Goal: Task Accomplishment & Management: Use online tool/utility

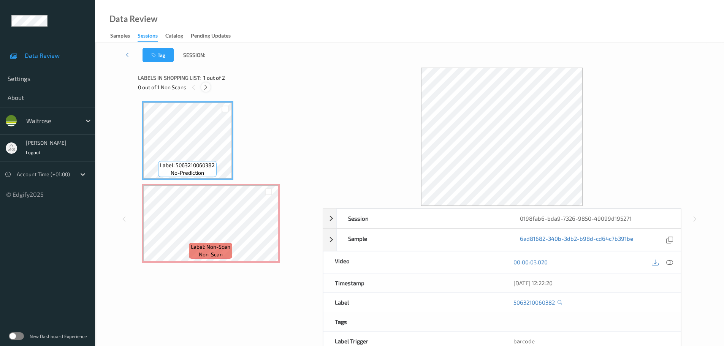
click at [207, 88] on icon at bounding box center [205, 87] width 6 height 7
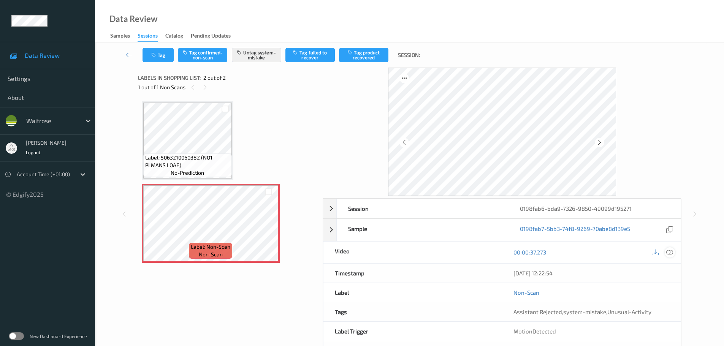
click at [669, 252] on icon at bounding box center [669, 252] width 7 height 7
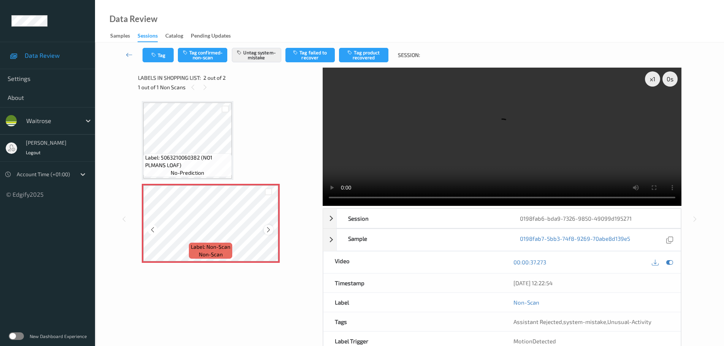
click at [269, 234] on div at bounding box center [268, 229] width 9 height 9
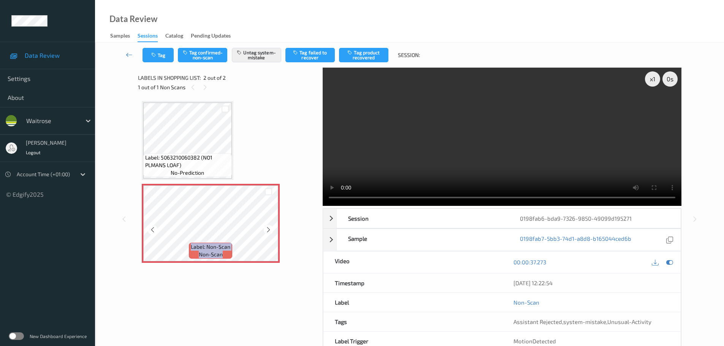
click at [269, 234] on div at bounding box center [268, 229] width 9 height 9
click at [648, 84] on div "x 1" at bounding box center [652, 78] width 15 height 15
click at [648, 84] on div "x 2" at bounding box center [652, 78] width 15 height 15
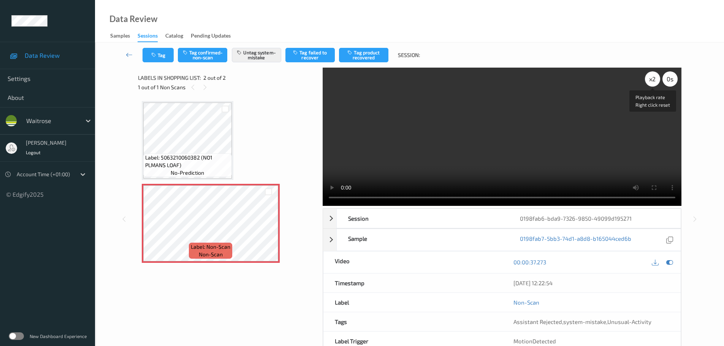
click at [648, 84] on div "x 2" at bounding box center [652, 78] width 15 height 15
click at [267, 231] on icon at bounding box center [268, 229] width 6 height 7
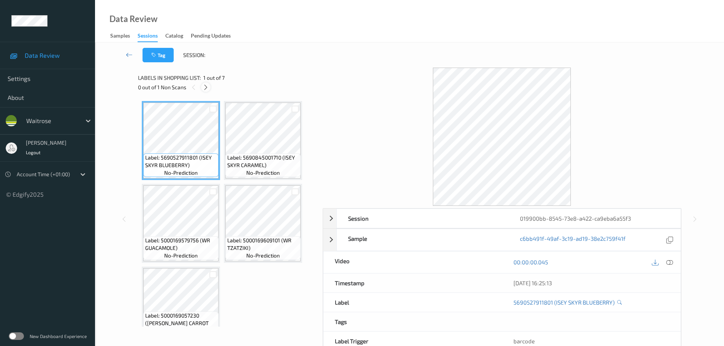
click at [204, 91] on div at bounding box center [205, 86] width 9 height 9
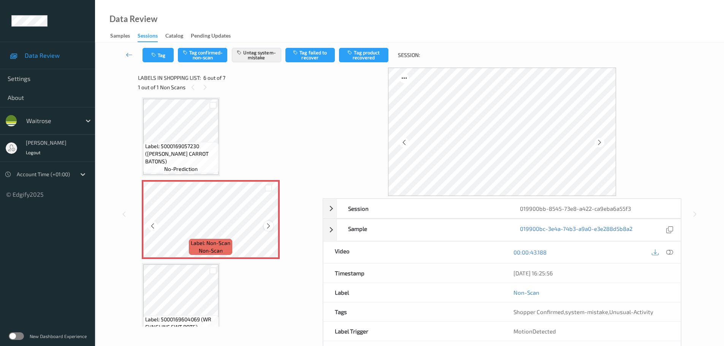
click at [266, 227] on icon at bounding box center [268, 226] width 6 height 7
click at [265, 227] on icon at bounding box center [268, 226] width 6 height 7
click at [265, 226] on icon at bounding box center [268, 226] width 6 height 7
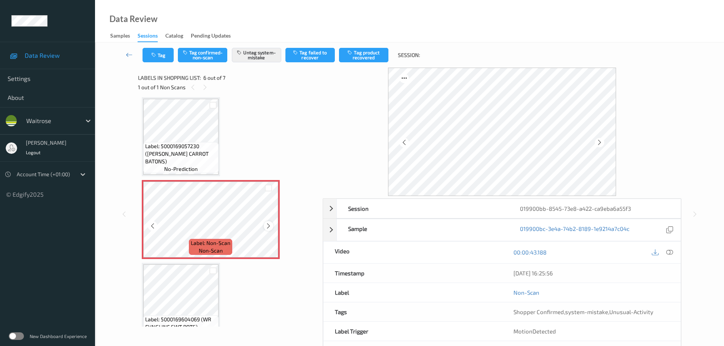
click at [265, 226] on icon at bounding box center [268, 226] width 6 height 7
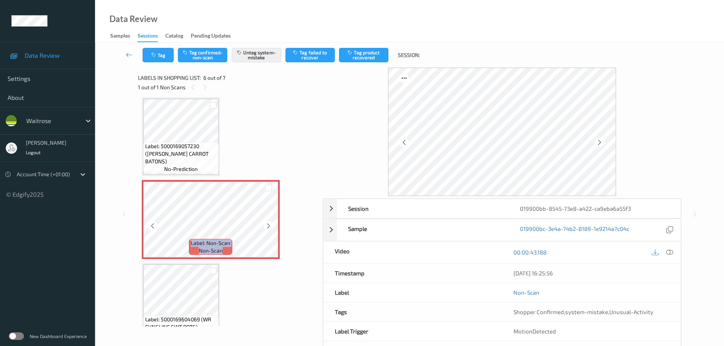
click at [265, 226] on icon at bounding box center [268, 226] width 6 height 7
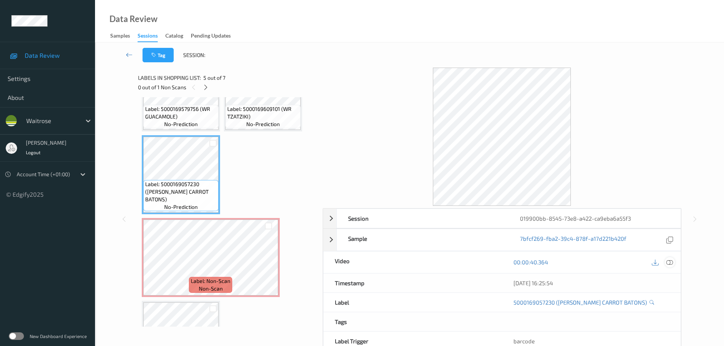
click at [672, 260] on icon at bounding box center [669, 262] width 7 height 7
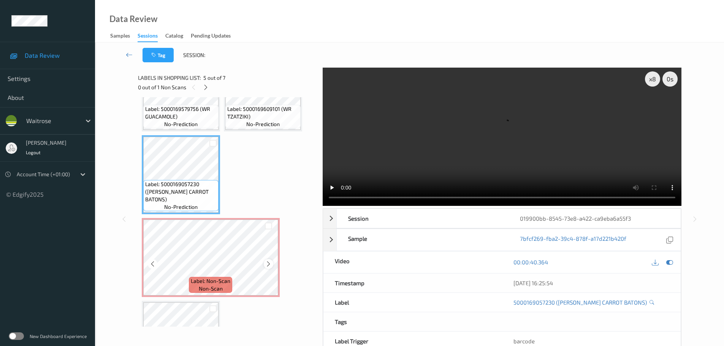
click at [265, 266] on icon at bounding box center [268, 264] width 6 height 7
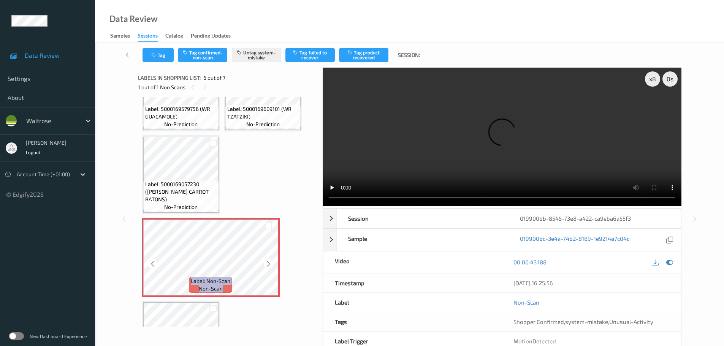
click at [265, 266] on icon at bounding box center [268, 264] width 6 height 7
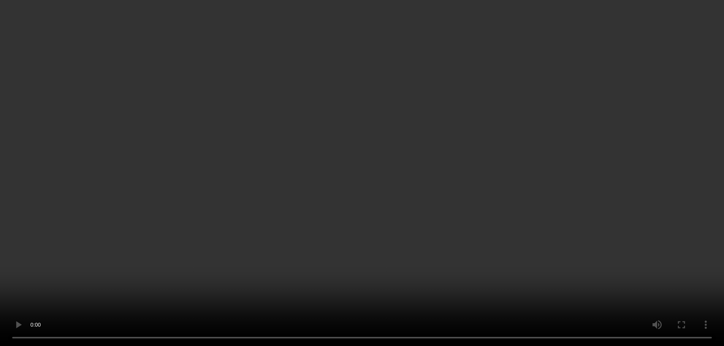
scroll to position [188, 0]
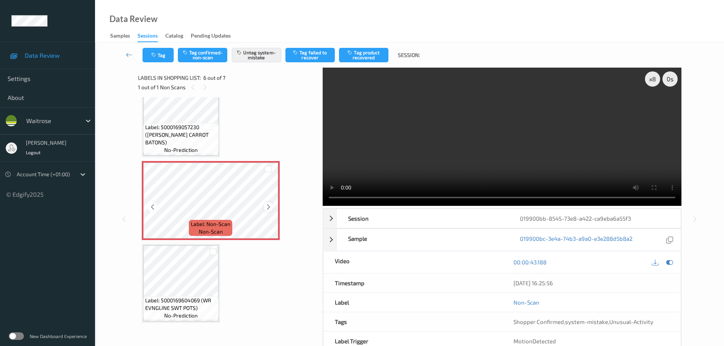
click at [272, 206] on div at bounding box center [268, 206] width 9 height 9
click at [271, 206] on icon at bounding box center [268, 207] width 6 height 7
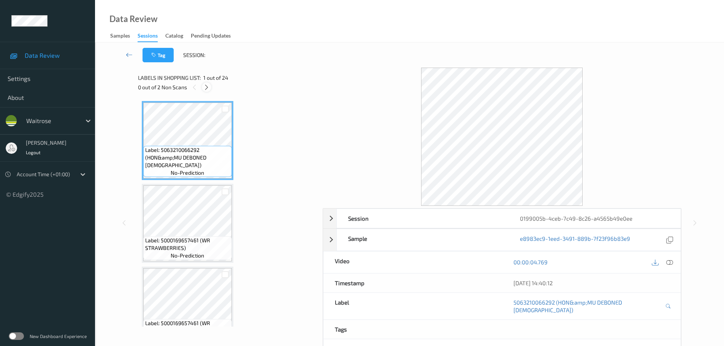
click at [206, 88] on icon at bounding box center [206, 87] width 6 height 7
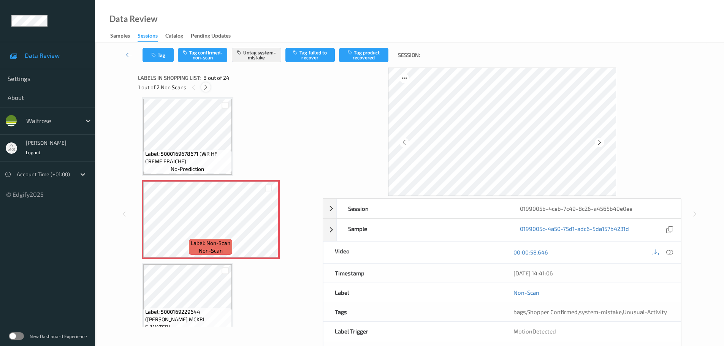
click at [206, 88] on icon at bounding box center [205, 87] width 6 height 7
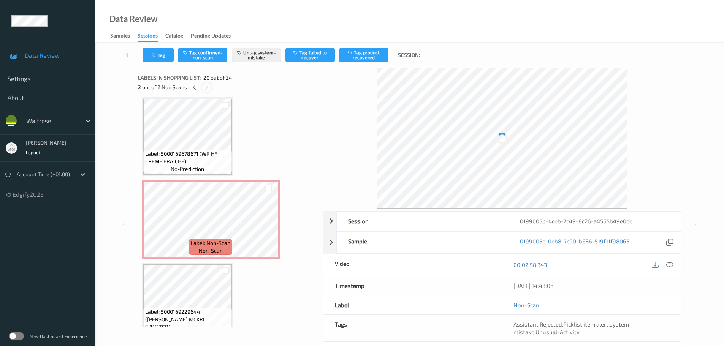
scroll to position [1494, 0]
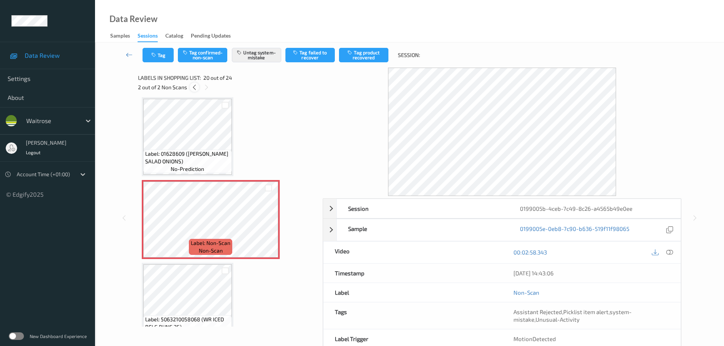
click at [193, 86] on icon at bounding box center [194, 87] width 6 height 7
click at [267, 224] on icon at bounding box center [268, 226] width 6 height 7
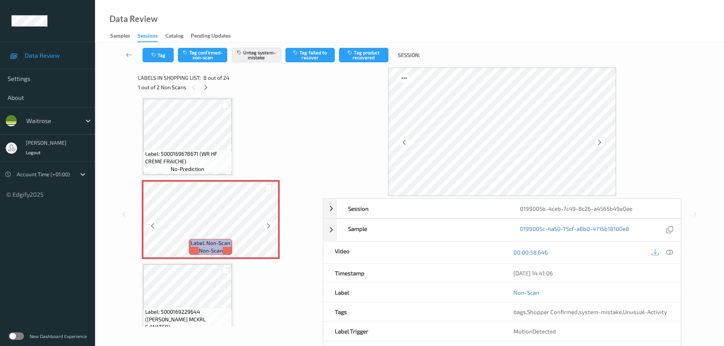
click at [267, 224] on icon at bounding box center [268, 226] width 6 height 7
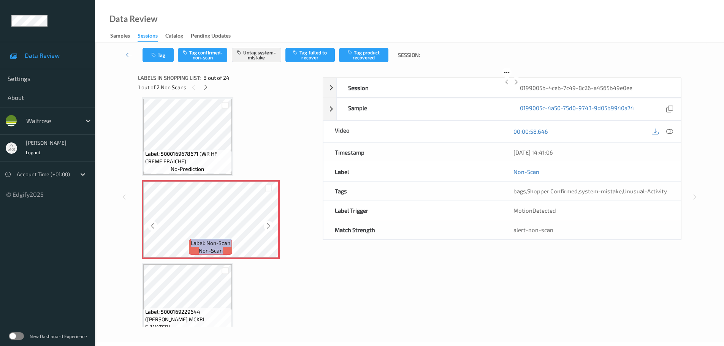
click at [267, 224] on icon at bounding box center [268, 226] width 6 height 7
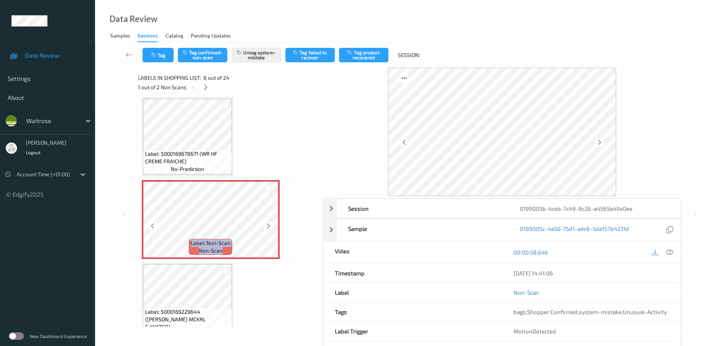
click at [267, 224] on icon at bounding box center [268, 226] width 6 height 7
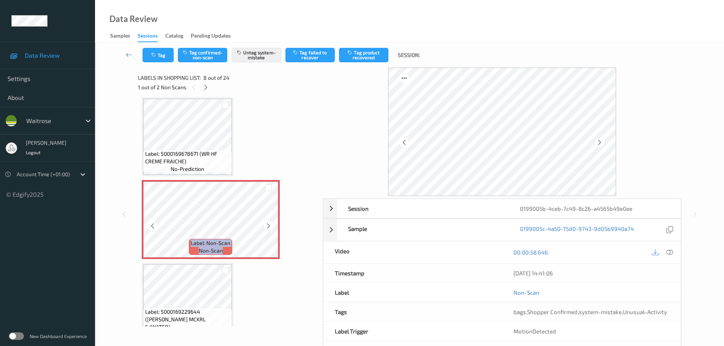
click at [267, 224] on icon at bounding box center [268, 226] width 6 height 7
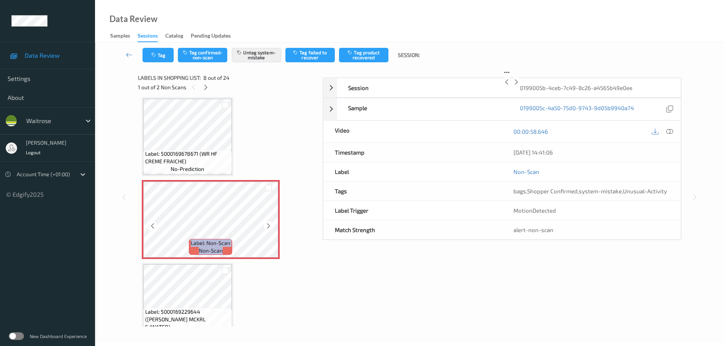
click at [267, 224] on icon at bounding box center [268, 226] width 6 height 7
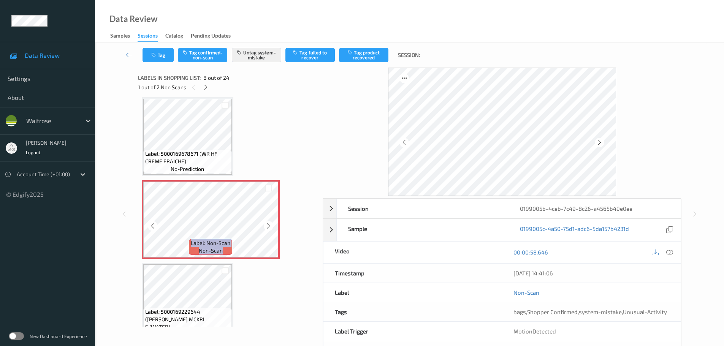
click at [267, 224] on icon at bounding box center [268, 226] width 6 height 7
click at [674, 251] on div at bounding box center [669, 252] width 10 height 10
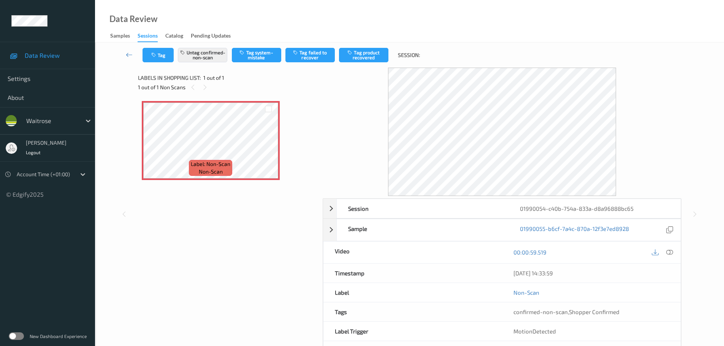
click at [203, 94] on div "Labels in shopping list: 1 out of 1 1 out of 1 Non Scans" at bounding box center [227, 83] width 179 height 30
click at [204, 91] on div at bounding box center [204, 86] width 9 height 9
click at [668, 254] on icon at bounding box center [669, 252] width 7 height 7
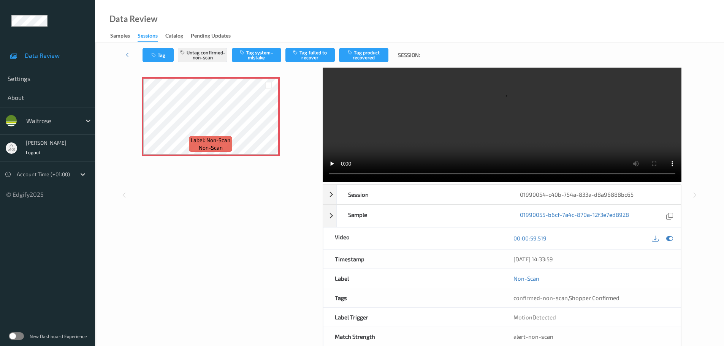
scroll to position [40, 0]
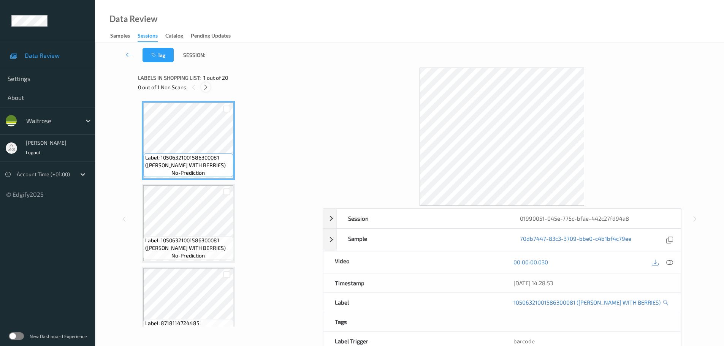
click at [205, 87] on icon at bounding box center [205, 87] width 6 height 7
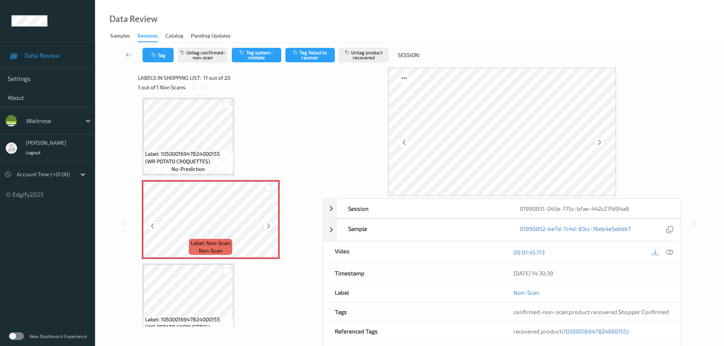
click at [267, 227] on icon at bounding box center [268, 226] width 6 height 7
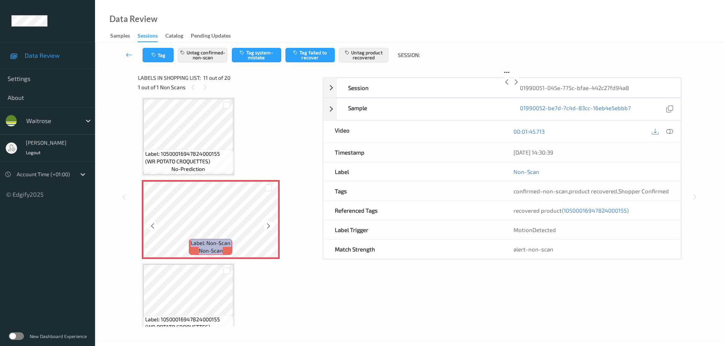
click at [267, 227] on icon at bounding box center [268, 226] width 6 height 7
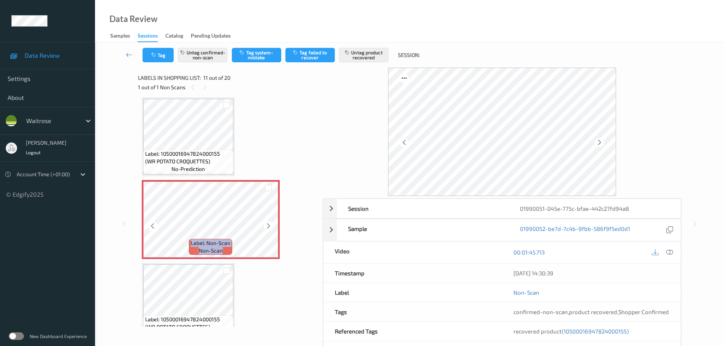
click at [267, 227] on icon at bounding box center [268, 226] width 6 height 7
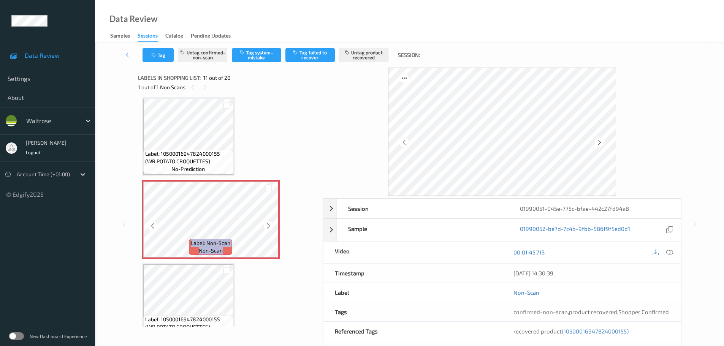
click at [267, 227] on icon at bounding box center [268, 226] width 6 height 7
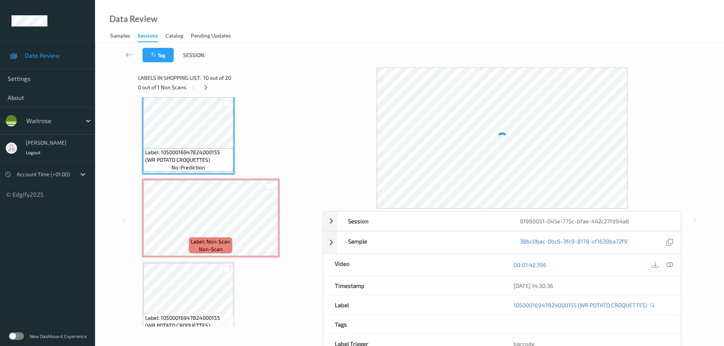
scroll to position [787, 0]
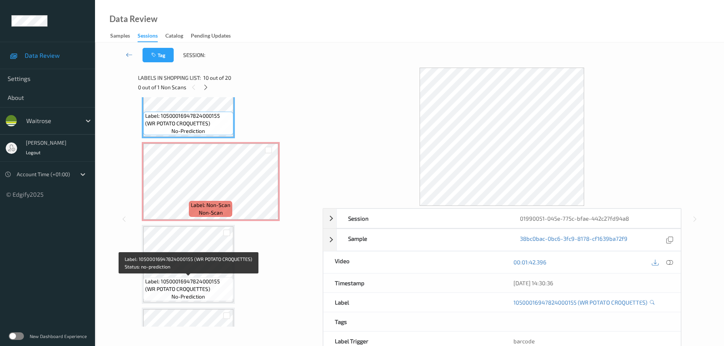
click at [210, 277] on div "Label: 10500016947824000155 (WR POTATO CROQUETTES) no-prediction" at bounding box center [188, 289] width 90 height 24
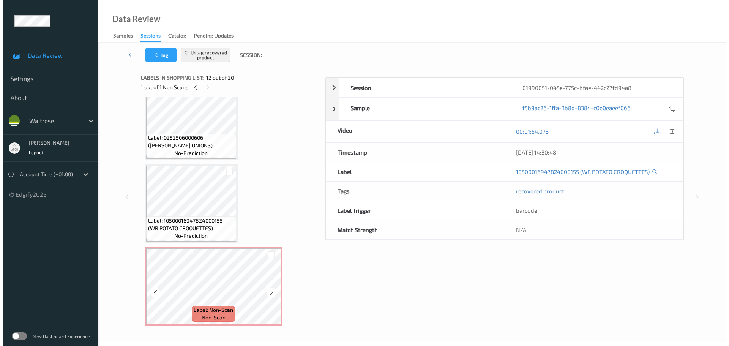
scroll to position [673, 0]
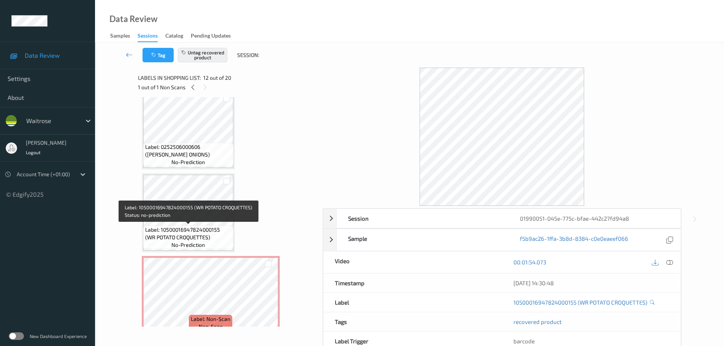
click at [201, 226] on span "Label: 10500016947824000155 (WR POTATO CROQUETTES)" at bounding box center [188, 233] width 86 height 15
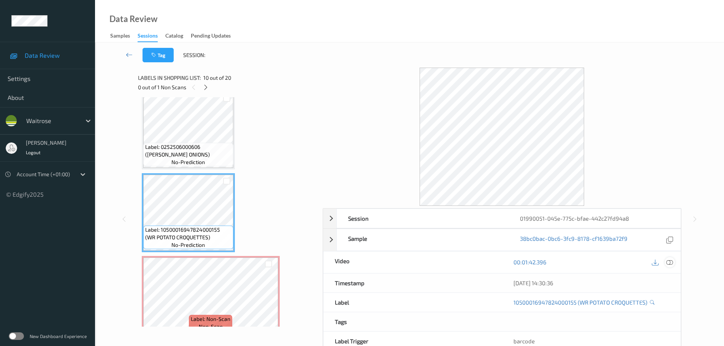
click at [671, 262] on icon at bounding box center [669, 262] width 7 height 7
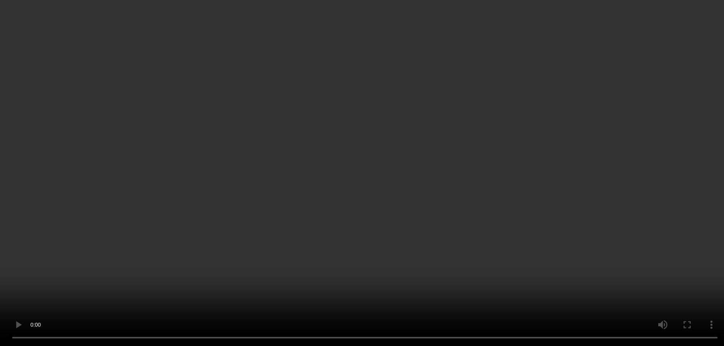
scroll to position [749, 0]
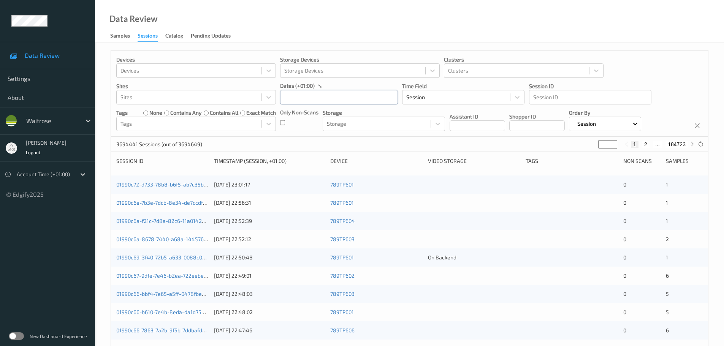
click at [312, 103] on input "text" at bounding box center [339, 97] width 118 height 14
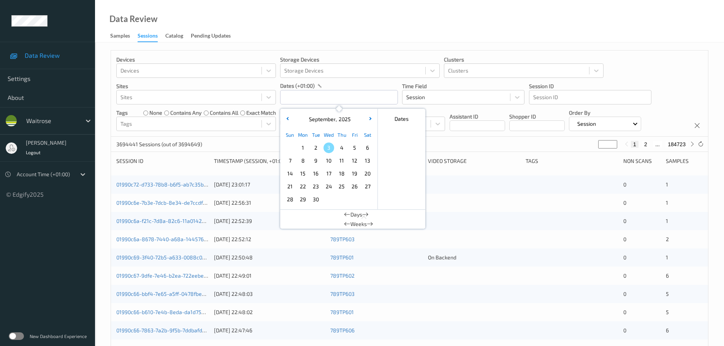
click at [307, 145] on span "1" at bounding box center [302, 147] width 11 height 11
type input "01/09/2025 00:00 -> 01/09/2025 23:59"
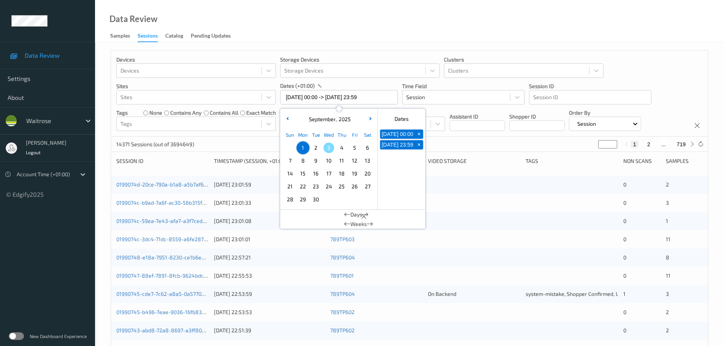
click at [362, 29] on div "Data Review Samples Sessions Catalog Pending Updates" at bounding box center [409, 21] width 629 height 43
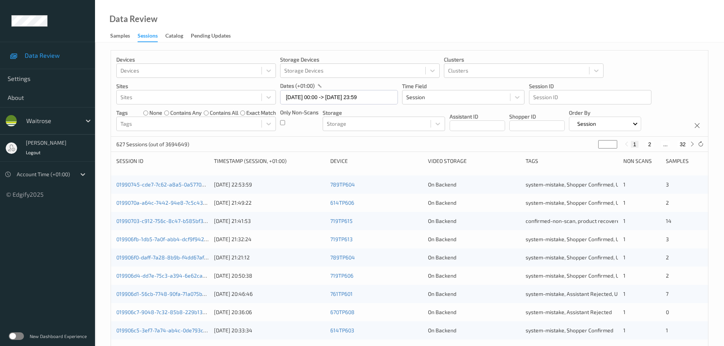
drag, startPoint x: 599, startPoint y: 145, endPoint x: 594, endPoint y: 145, distance: 5.7
click at [595, 147] on div "627 Sessions (out of 3694649) * 1 2 ... 32" at bounding box center [409, 144] width 597 height 15
type input "*"
type input "**"
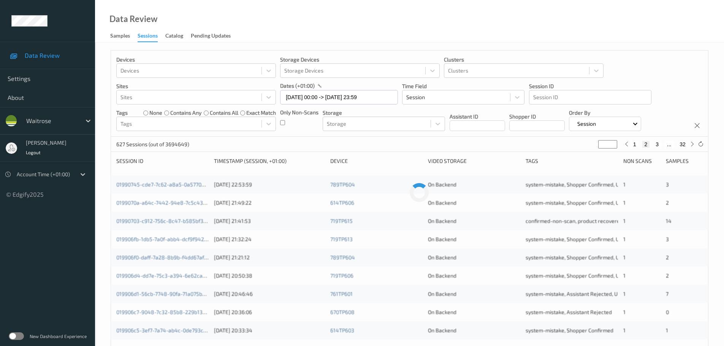
type input "**"
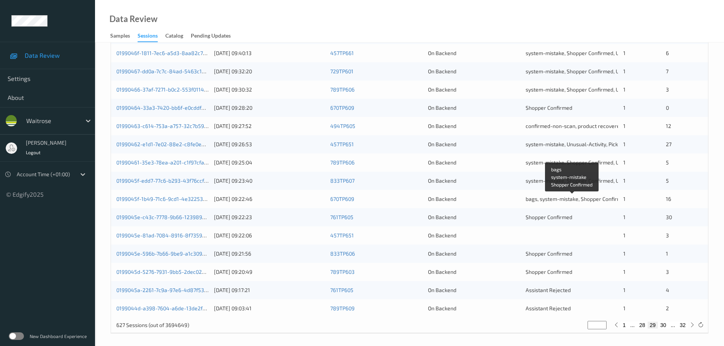
scroll to position [226, 0]
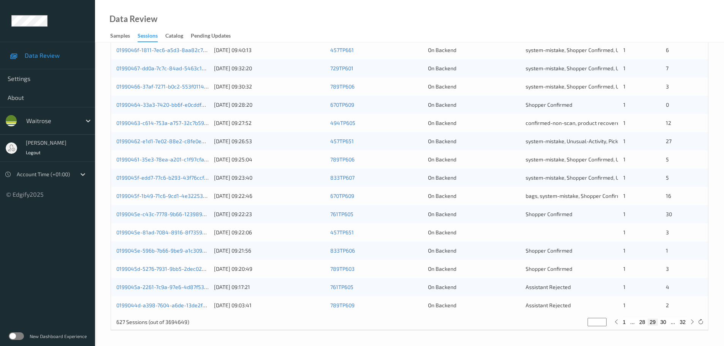
type input "**"
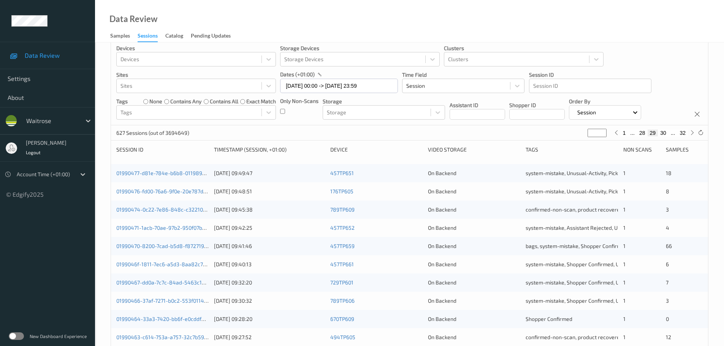
scroll to position [0, 0]
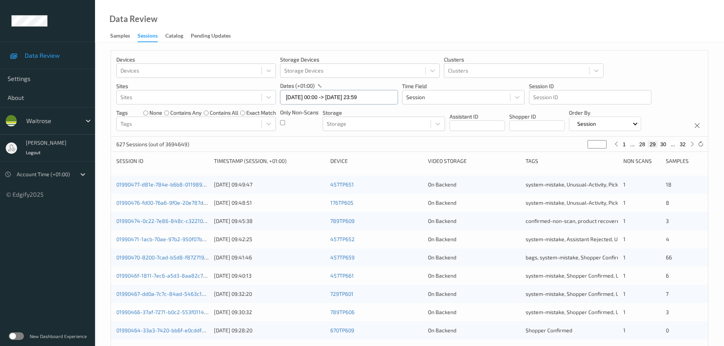
click at [328, 96] on input "01/09/2025 00:00 -> 01/09/2025 23:59" at bounding box center [339, 97] width 118 height 14
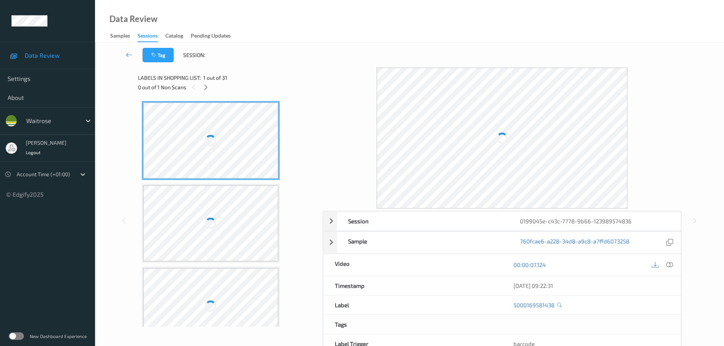
click at [201, 91] on div "0 out of 1 Non Scans" at bounding box center [227, 86] width 179 height 9
click at [206, 89] on icon at bounding box center [205, 87] width 6 height 7
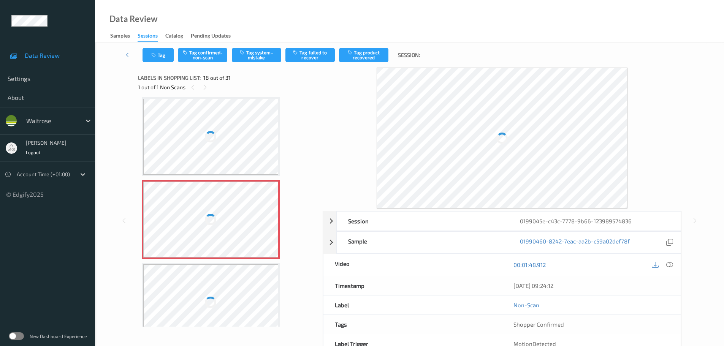
drag, startPoint x: 669, startPoint y: 267, endPoint x: 539, endPoint y: 234, distance: 134.3
click at [670, 267] on icon at bounding box center [669, 264] width 7 height 7
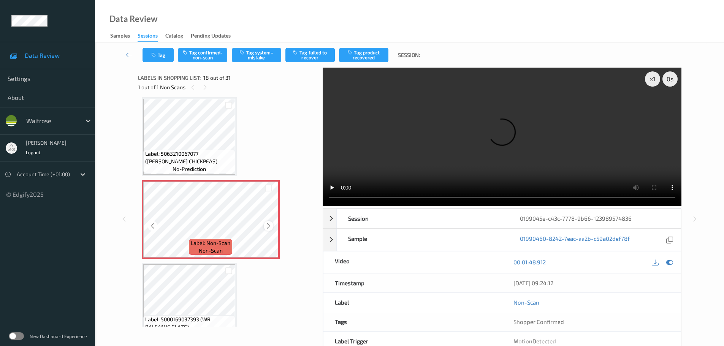
click at [265, 222] on div at bounding box center [268, 225] width 9 height 9
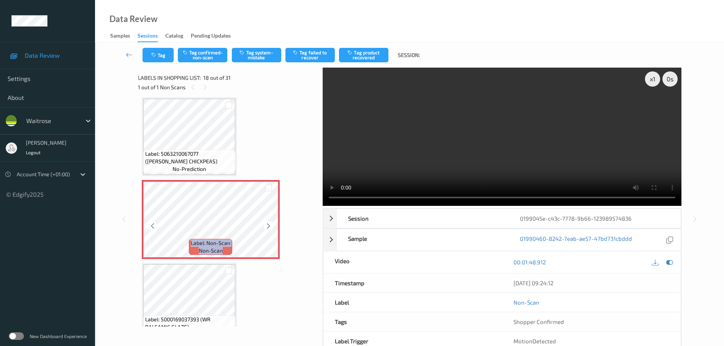
click at [265, 222] on div at bounding box center [268, 225] width 9 height 9
click at [265, 229] on icon at bounding box center [268, 226] width 6 height 7
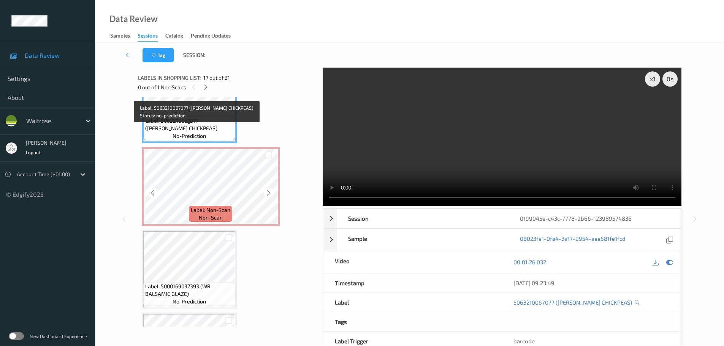
scroll to position [1405, 0]
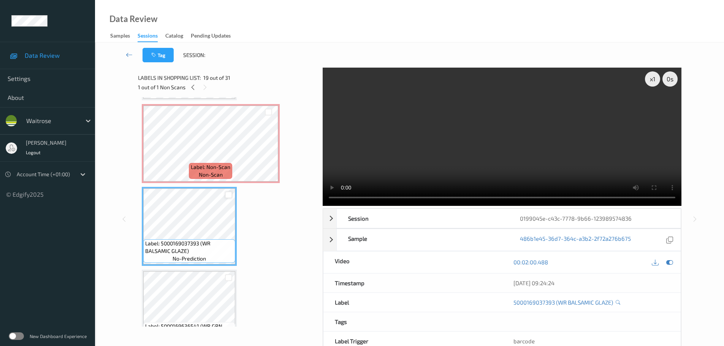
click at [225, 195] on div at bounding box center [228, 194] width 7 height 7
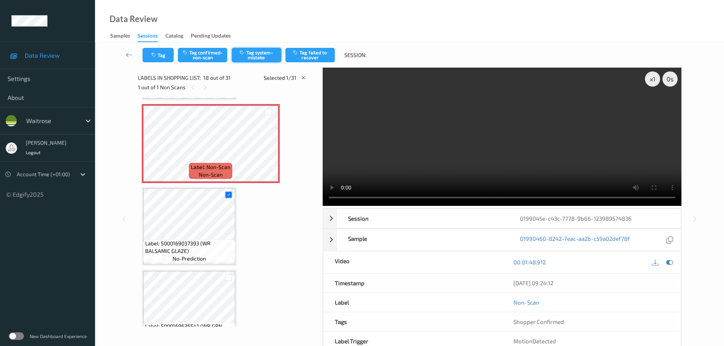
click at [259, 53] on button "Tag system-mistake" at bounding box center [256, 55] width 49 height 14
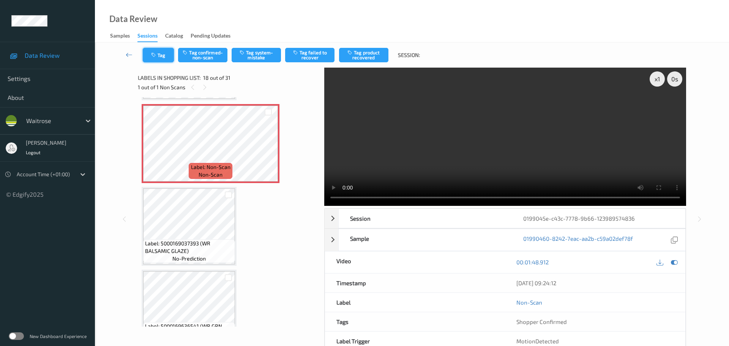
click at [152, 59] on button "Tag" at bounding box center [158, 55] width 31 height 14
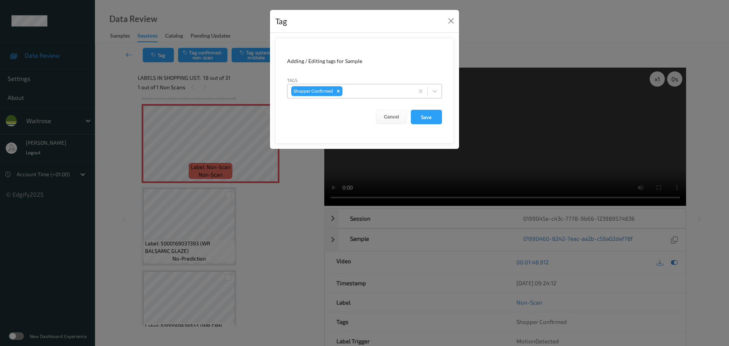
click at [381, 98] on div "Shopper Confirmed" at bounding box center [364, 91] width 155 height 14
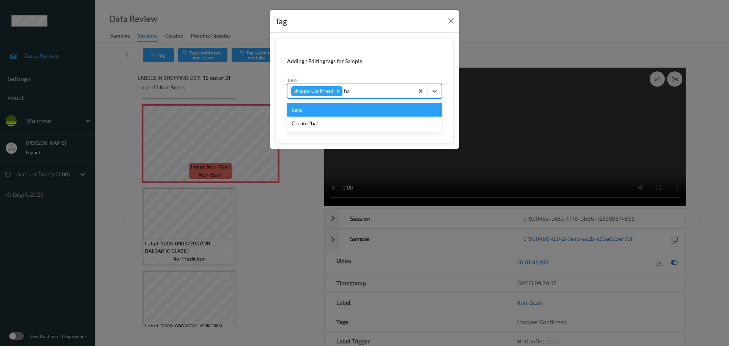
type input "bag"
click at [331, 107] on div "bags" at bounding box center [364, 110] width 155 height 14
type input "unu"
click at [326, 111] on div "Unusual-Activity" at bounding box center [364, 110] width 155 height 14
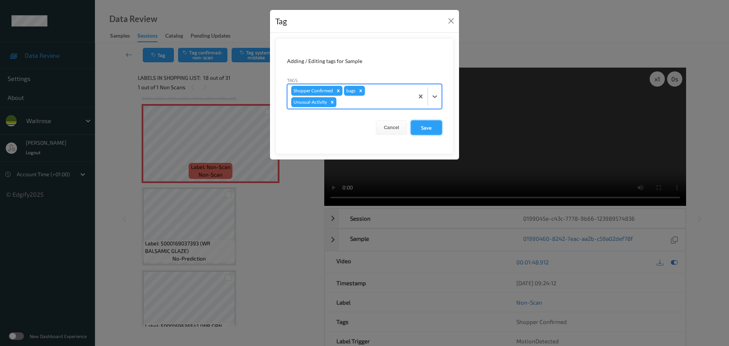
click at [424, 127] on button "Save" at bounding box center [426, 127] width 31 height 14
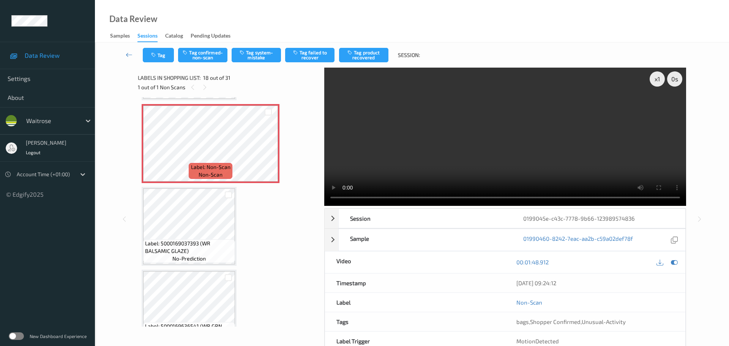
click at [246, 46] on div "Tag Tag confirmed-non-scan Tag system-mistake Tag failed to recover Tag product…" at bounding box center [412, 55] width 603 height 25
click at [249, 52] on button "Tag system-mistake" at bounding box center [256, 55] width 49 height 14
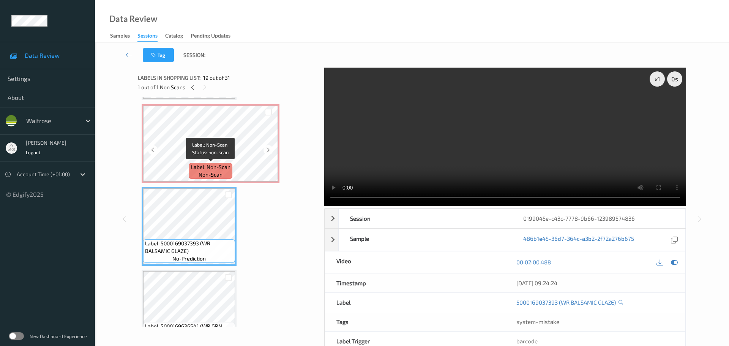
click at [196, 167] on span "Label: Non-Scan" at bounding box center [211, 167] width 40 height 8
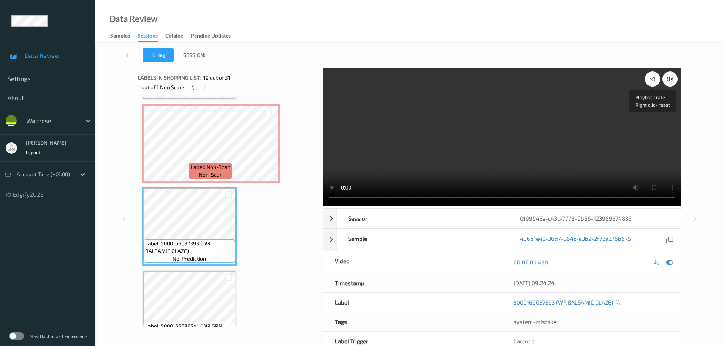
click at [651, 79] on div "x 1" at bounding box center [652, 78] width 15 height 15
click at [651, 79] on div "x 2" at bounding box center [652, 78] width 15 height 15
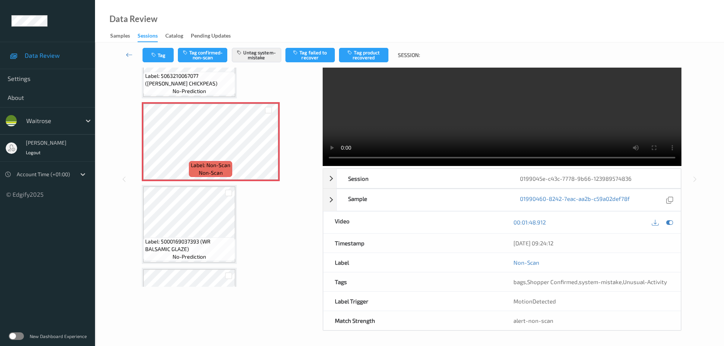
scroll to position [40, 0]
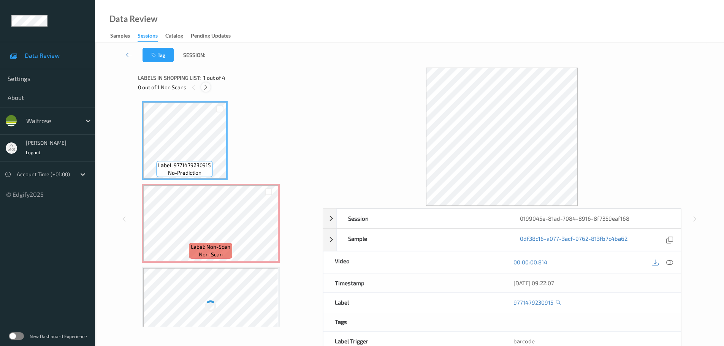
click at [204, 88] on icon at bounding box center [205, 87] width 6 height 7
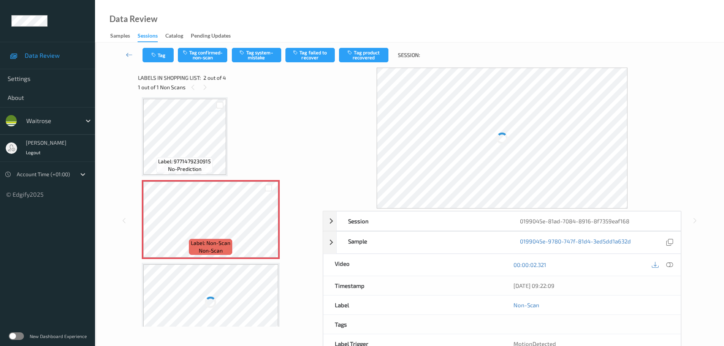
drag, startPoint x: 670, startPoint y: 266, endPoint x: 583, endPoint y: 243, distance: 90.1
click at [670, 266] on icon at bounding box center [669, 264] width 7 height 7
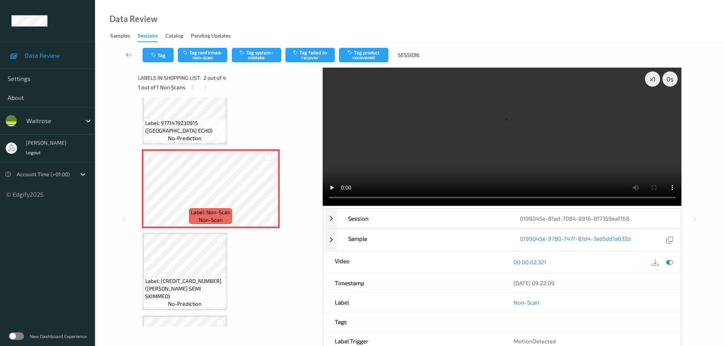
scroll to position [0, 0]
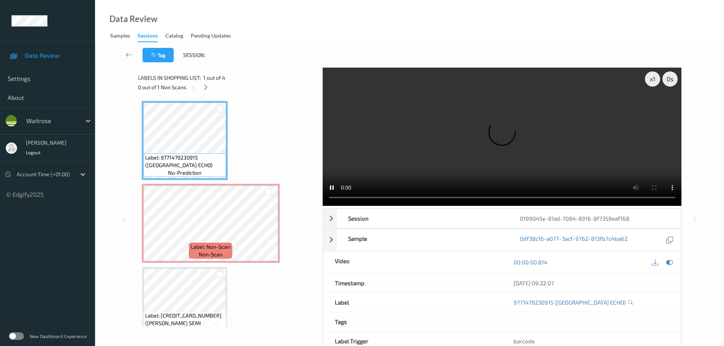
click at [191, 166] on span "Label: 9771479230915 (SOUTH WALES ECHO)" at bounding box center [184, 161] width 79 height 15
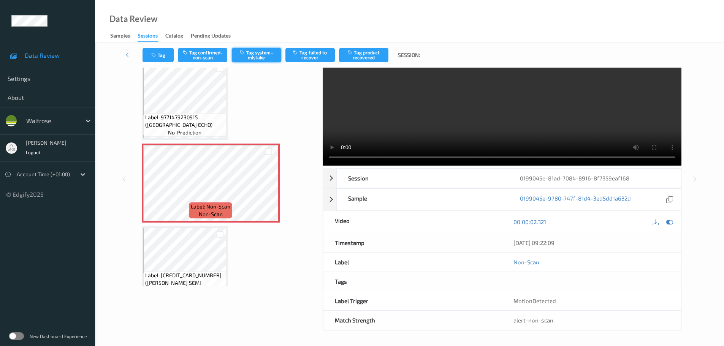
click at [261, 54] on button "Tag system-mistake" at bounding box center [256, 55] width 49 height 14
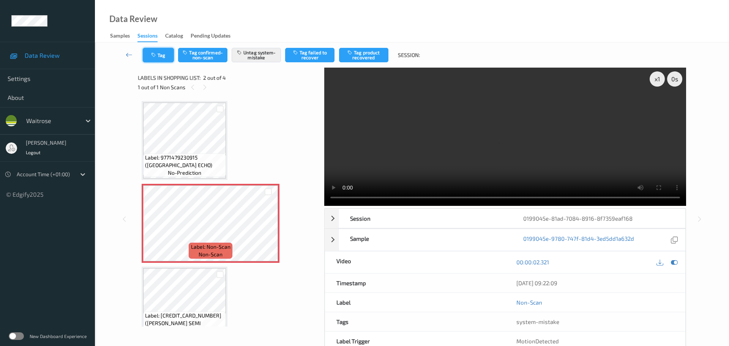
click at [161, 49] on button "Tag" at bounding box center [158, 55] width 31 height 14
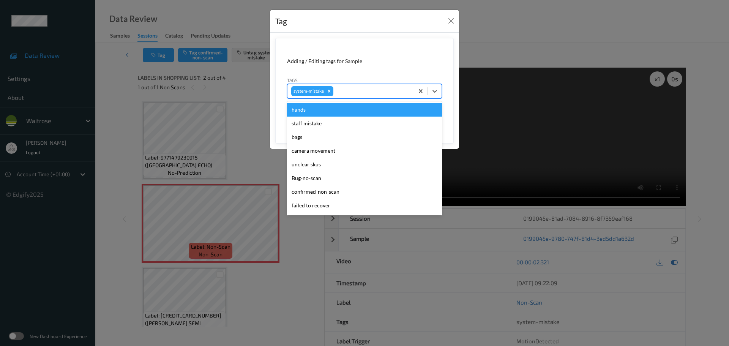
click at [344, 85] on div "system-mistake" at bounding box center [351, 91] width 126 height 13
type input "unu"
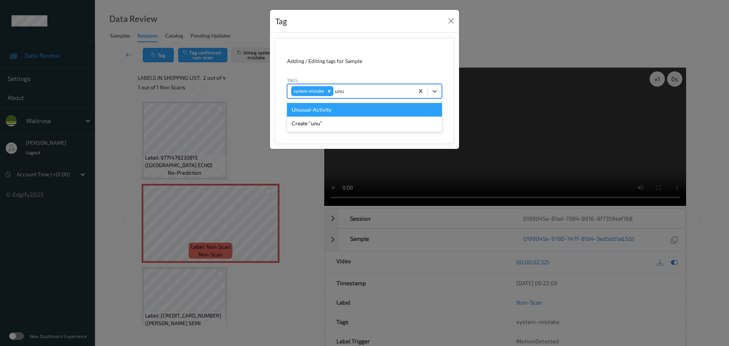
click at [336, 112] on div "Unusual-Activity" at bounding box center [364, 110] width 155 height 14
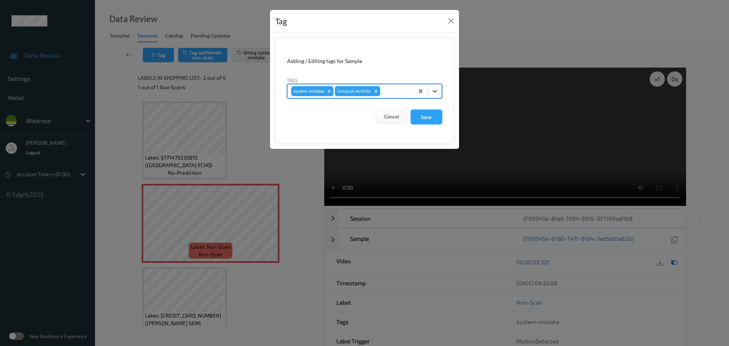
click at [416, 120] on button "Save" at bounding box center [426, 117] width 31 height 14
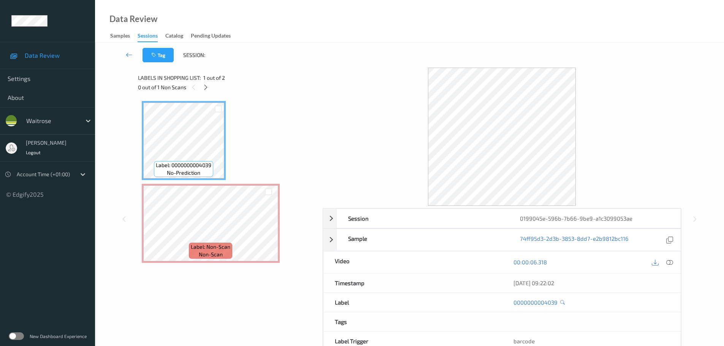
click at [202, 93] on div "Labels in shopping list: 1 out of 2 0 out of 1 Non Scans" at bounding box center [227, 83] width 179 height 30
click at [206, 89] on icon at bounding box center [205, 87] width 6 height 7
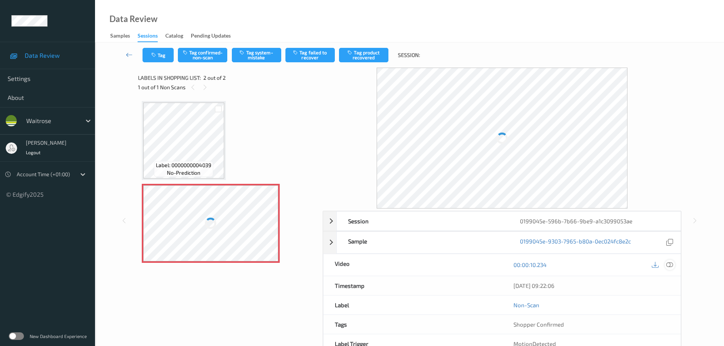
click at [671, 264] on icon at bounding box center [669, 264] width 7 height 7
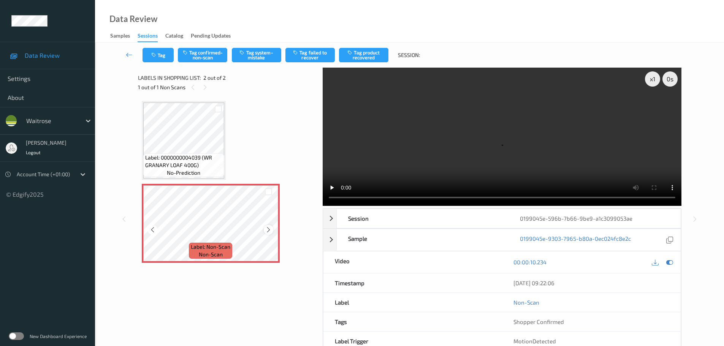
click at [266, 229] on icon at bounding box center [268, 229] width 6 height 7
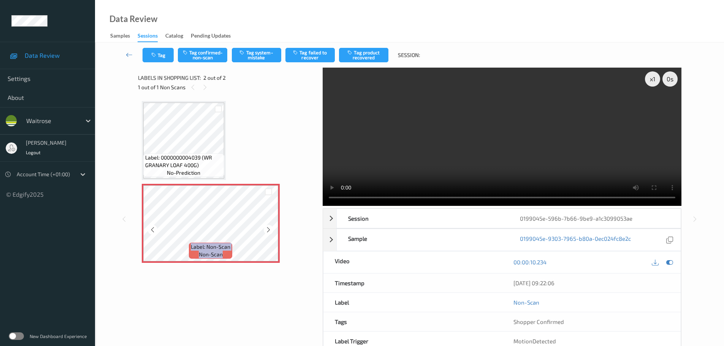
click at [266, 229] on icon at bounding box center [268, 229] width 6 height 7
click at [269, 229] on icon at bounding box center [268, 229] width 6 height 7
click at [269, 230] on icon at bounding box center [268, 229] width 6 height 7
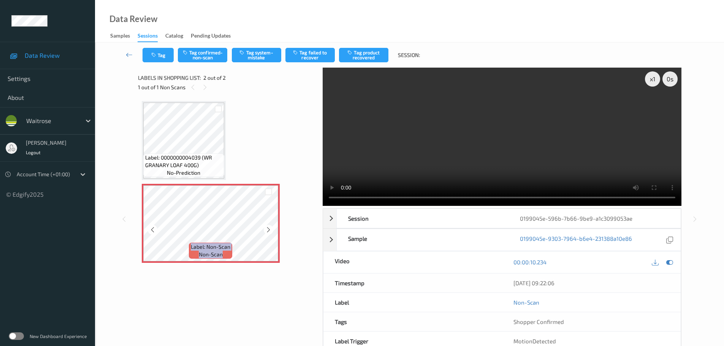
click at [269, 230] on icon at bounding box center [268, 229] width 6 height 7
click at [251, 58] on button "Tag system-mistake" at bounding box center [256, 55] width 49 height 14
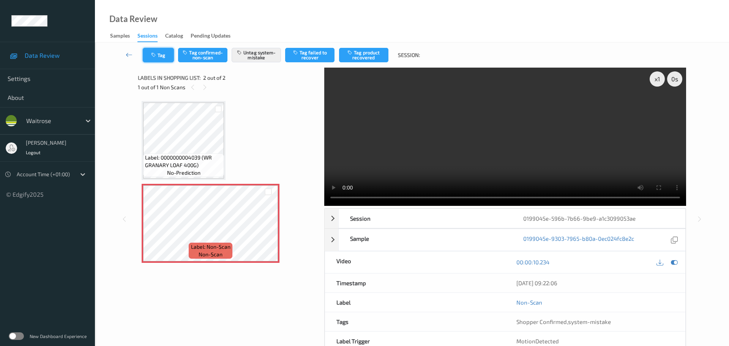
click at [165, 56] on button "Tag" at bounding box center [158, 55] width 31 height 14
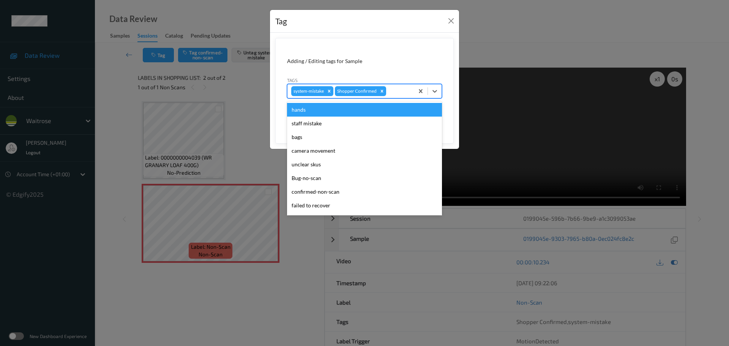
click at [405, 97] on div "system-mistake Shopper Confirmed" at bounding box center [351, 91] width 126 height 13
type input "unu"
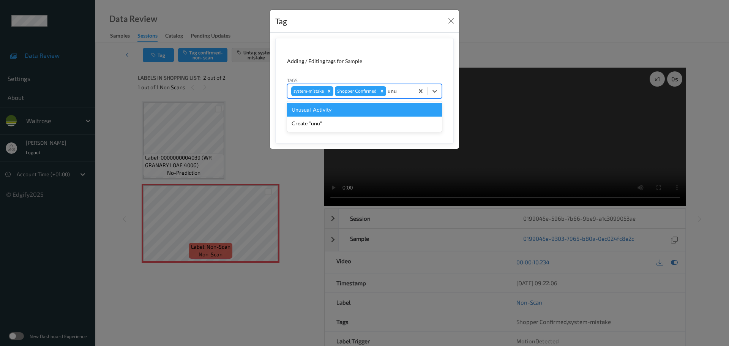
click at [356, 109] on div "Unusual-Activity" at bounding box center [364, 110] width 155 height 14
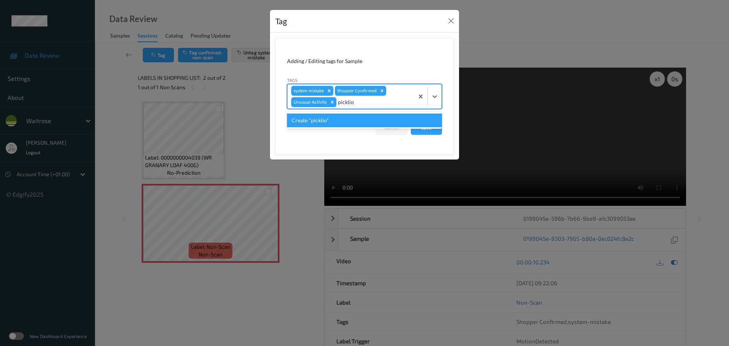
type input "pickli"
click at [326, 120] on div "Picklist item alert" at bounding box center [364, 121] width 155 height 14
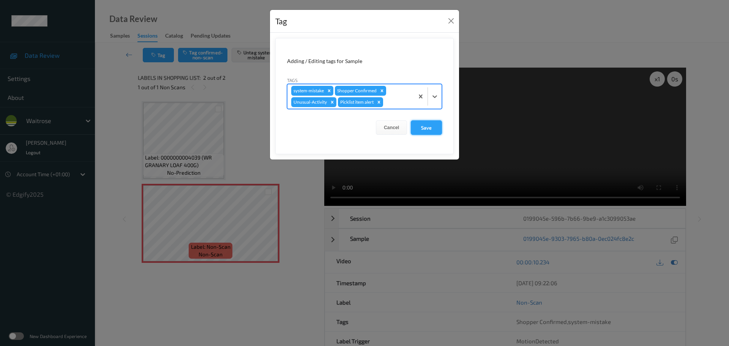
click at [426, 123] on button "Save" at bounding box center [426, 127] width 31 height 14
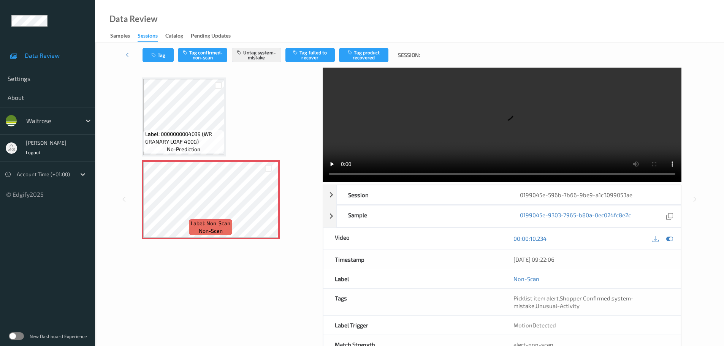
scroll to position [48, 0]
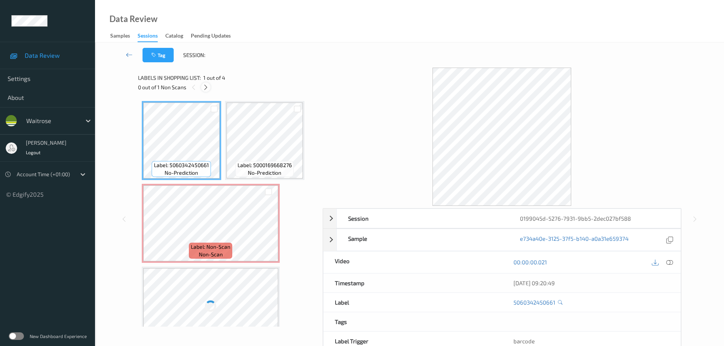
click at [204, 85] on icon at bounding box center [205, 87] width 6 height 7
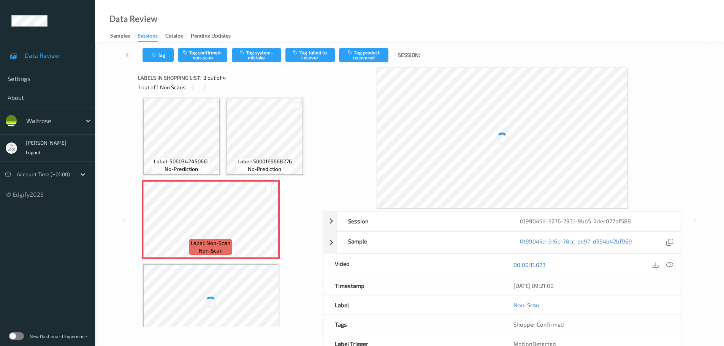
click at [668, 267] on icon at bounding box center [669, 264] width 7 height 7
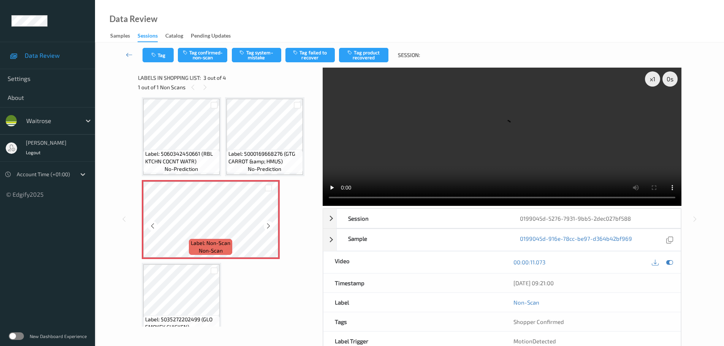
scroll to position [0, 0]
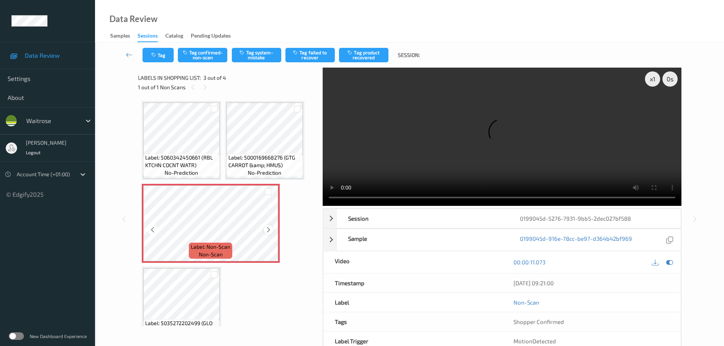
click at [266, 231] on icon at bounding box center [268, 229] width 6 height 7
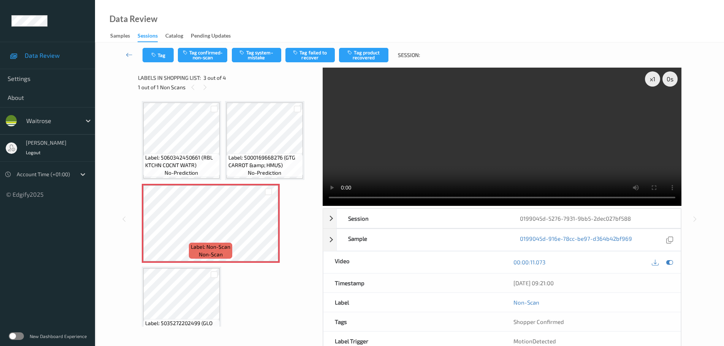
click at [261, 174] on span "no-prediction" at bounding box center [264, 173] width 33 height 8
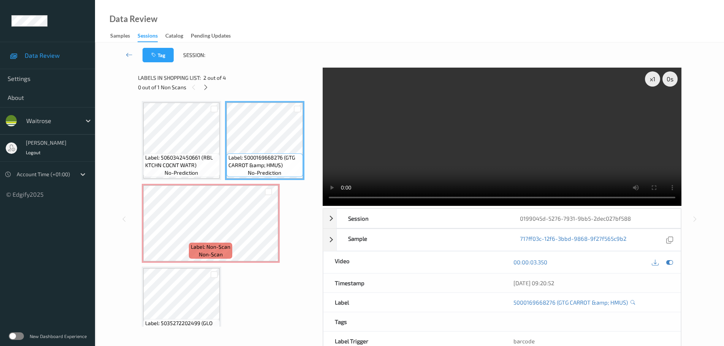
scroll to position [23, 0]
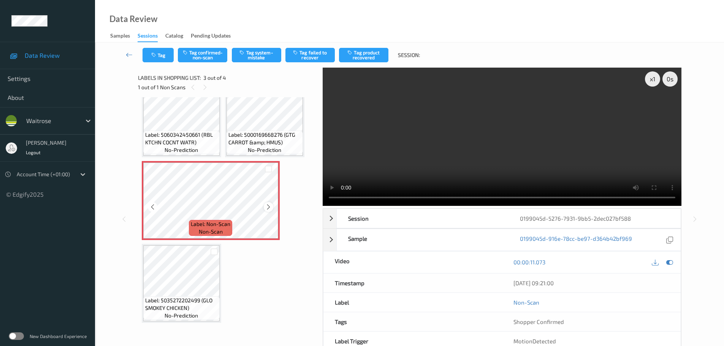
click at [270, 209] on icon at bounding box center [268, 207] width 6 height 7
click at [265, 204] on div at bounding box center [268, 206] width 9 height 9
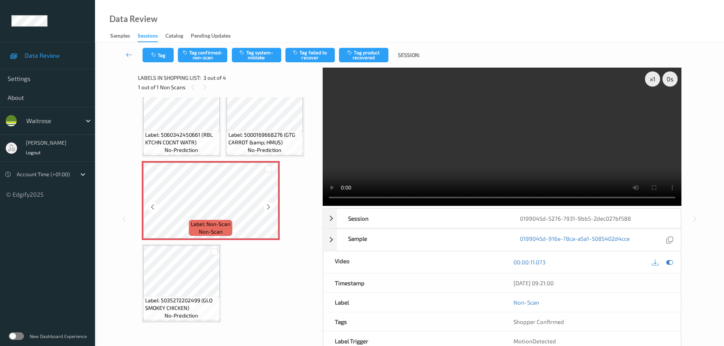
click at [265, 204] on icon at bounding box center [268, 207] width 6 height 7
click at [652, 84] on div "x 1" at bounding box center [652, 78] width 15 height 15
click at [652, 84] on div "x 2" at bounding box center [652, 78] width 15 height 15
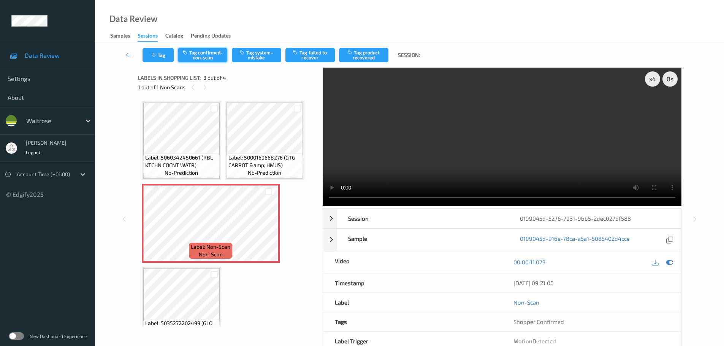
click at [211, 50] on button "Tag confirmed-non-scan" at bounding box center [202, 55] width 49 height 14
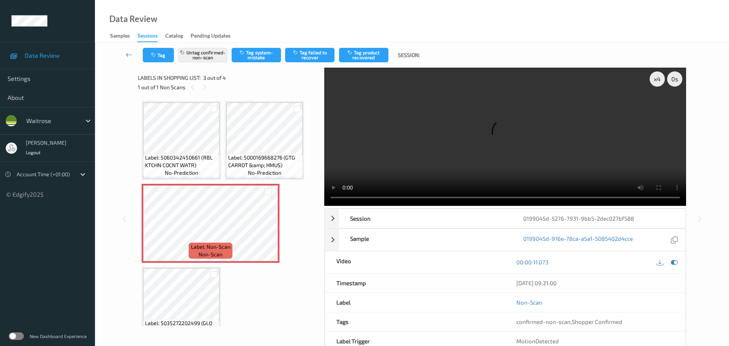
drag, startPoint x: 361, startPoint y: 55, endPoint x: 309, endPoint y: 125, distance: 86.5
click at [361, 55] on button "Tag product recovered" at bounding box center [363, 55] width 49 height 14
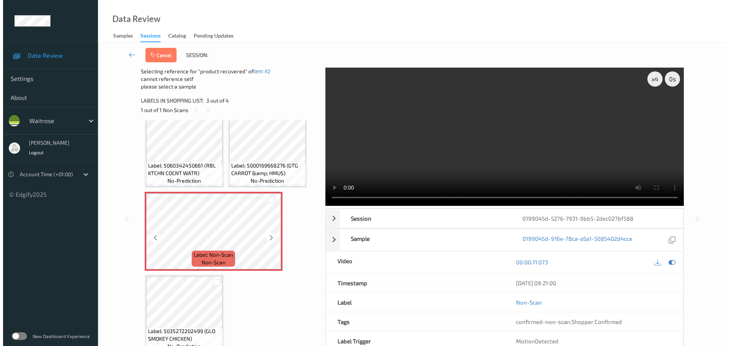
scroll to position [23, 0]
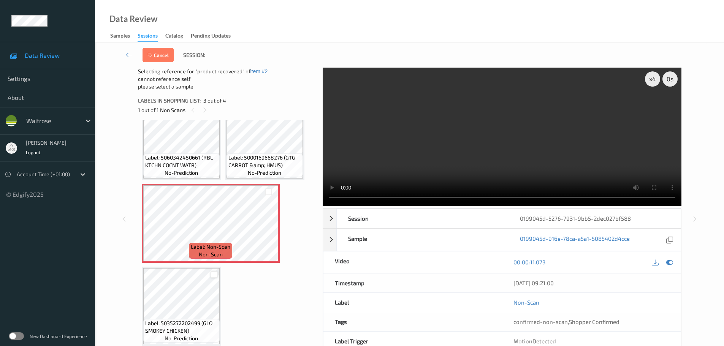
click at [213, 276] on div at bounding box center [213, 274] width 7 height 7
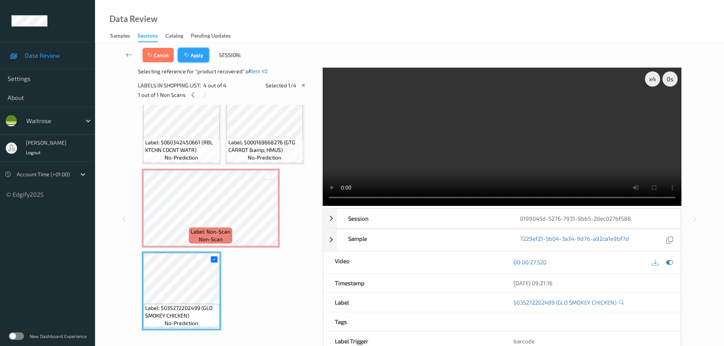
click at [204, 52] on button "Apply" at bounding box center [193, 55] width 31 height 14
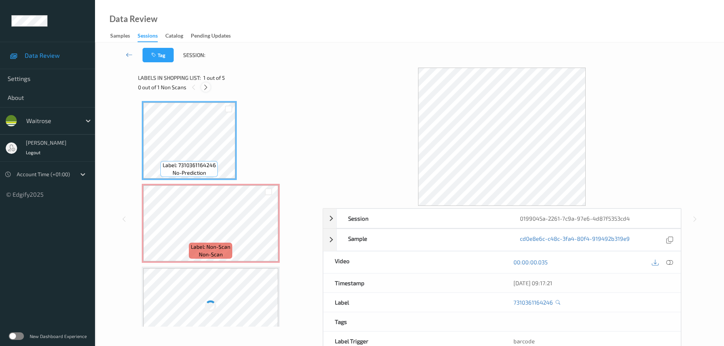
click at [205, 88] on icon at bounding box center [205, 87] width 6 height 7
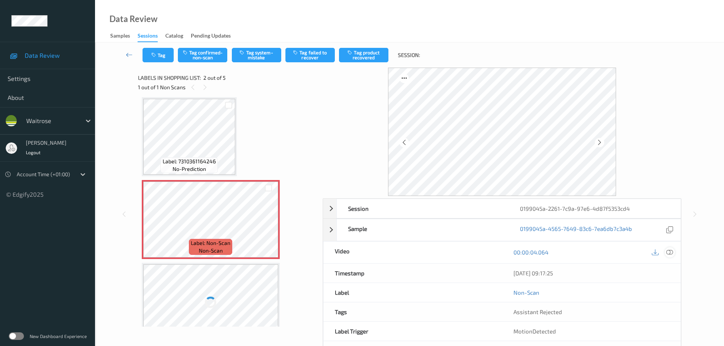
click at [670, 251] on icon at bounding box center [669, 252] width 7 height 7
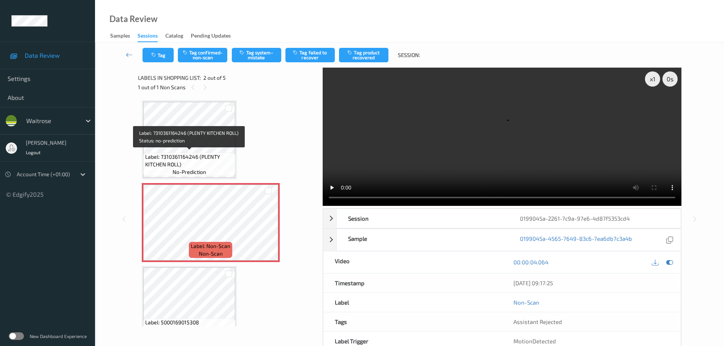
scroll to position [0, 0]
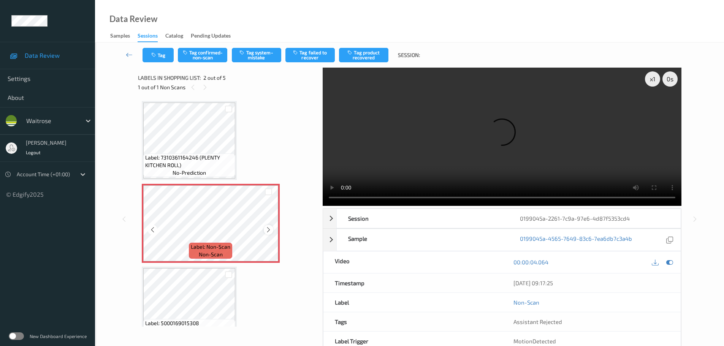
click at [270, 232] on icon at bounding box center [268, 229] width 6 height 7
click at [270, 231] on icon at bounding box center [268, 229] width 6 height 7
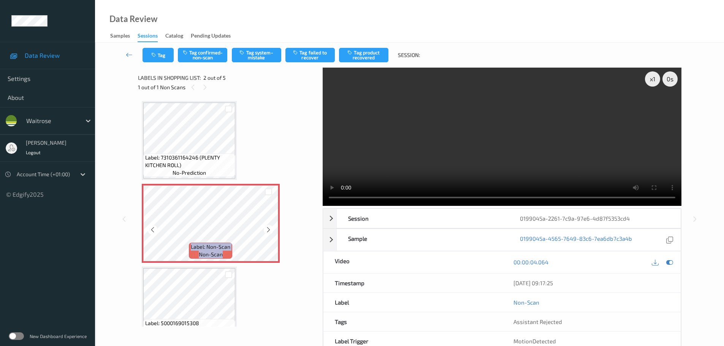
click at [270, 231] on icon at bounding box center [268, 229] width 6 height 7
click at [270, 232] on icon at bounding box center [268, 229] width 6 height 7
click at [269, 232] on icon at bounding box center [268, 229] width 6 height 7
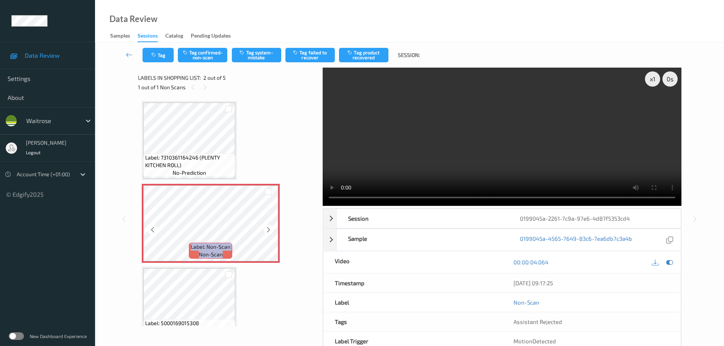
click at [269, 232] on icon at bounding box center [268, 229] width 6 height 7
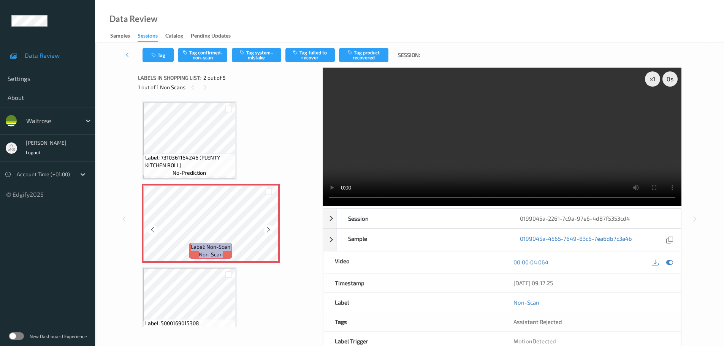
click at [269, 232] on icon at bounding box center [268, 229] width 6 height 7
click at [269, 228] on icon at bounding box center [268, 229] width 6 height 7
drag, startPoint x: 269, startPoint y: 228, endPoint x: 195, endPoint y: 153, distance: 104.7
click at [268, 228] on icon at bounding box center [268, 229] width 6 height 7
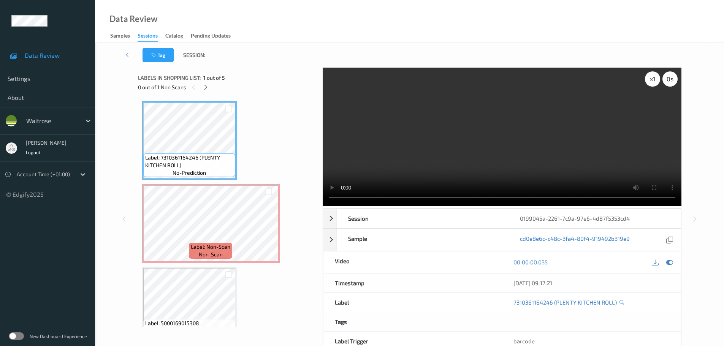
click at [656, 81] on div "x 1" at bounding box center [652, 78] width 15 height 15
click at [656, 81] on div "x 2" at bounding box center [652, 78] width 15 height 15
click at [269, 232] on icon at bounding box center [268, 229] width 6 height 7
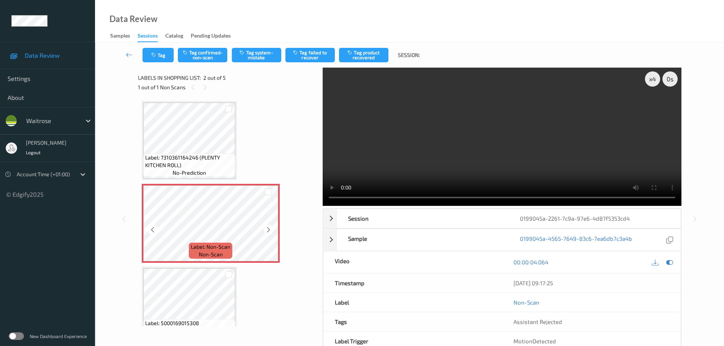
click at [269, 232] on icon at bounding box center [268, 229] width 6 height 7
click at [258, 58] on button "Tag system-mistake" at bounding box center [256, 55] width 49 height 14
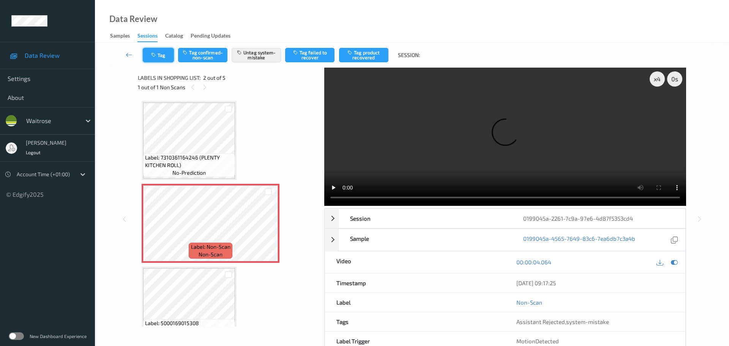
click at [163, 56] on button "Tag" at bounding box center [158, 55] width 31 height 14
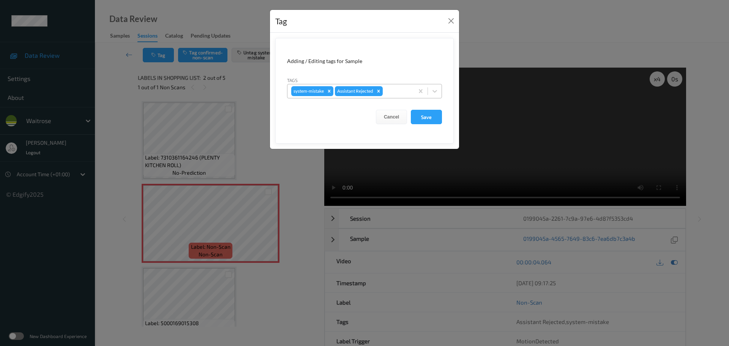
click at [396, 92] on div at bounding box center [397, 91] width 26 height 9
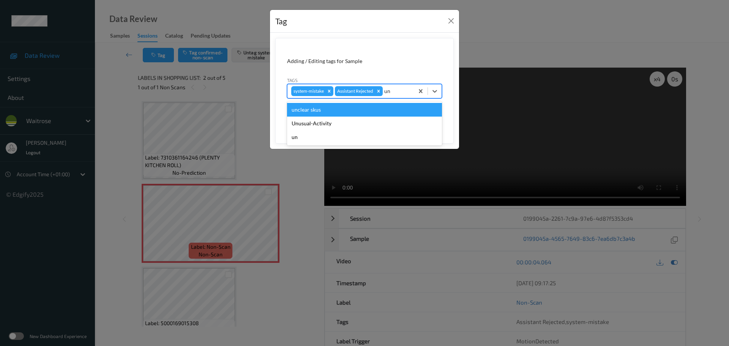
type input "unu"
click at [347, 104] on div "Unusual-Activity" at bounding box center [364, 110] width 155 height 14
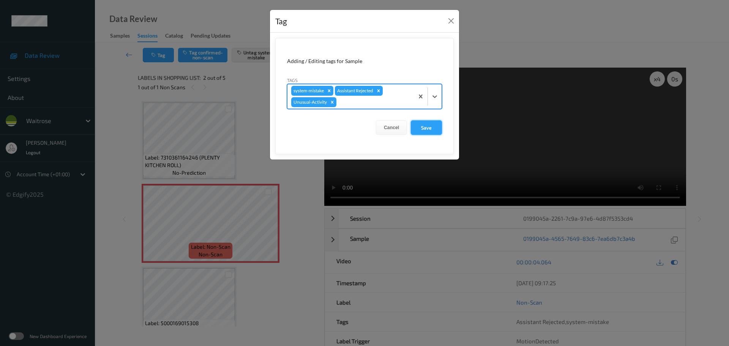
click at [416, 123] on button "Save" at bounding box center [426, 127] width 31 height 14
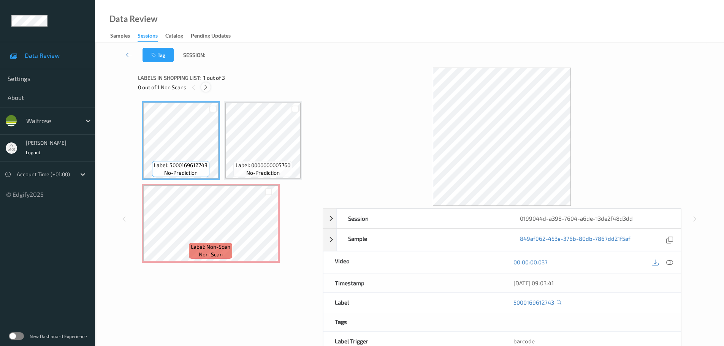
click at [208, 87] on icon at bounding box center [205, 87] width 6 height 7
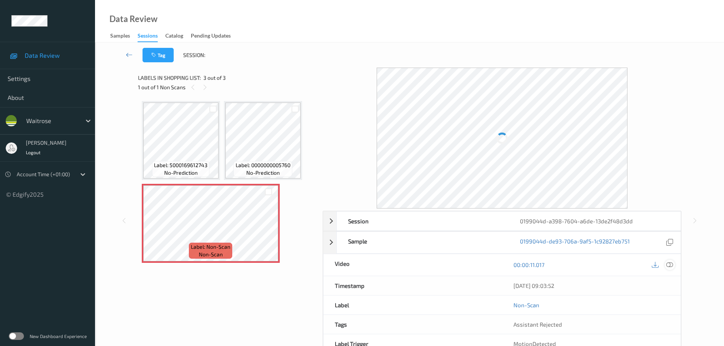
click at [669, 260] on div at bounding box center [669, 265] width 10 height 10
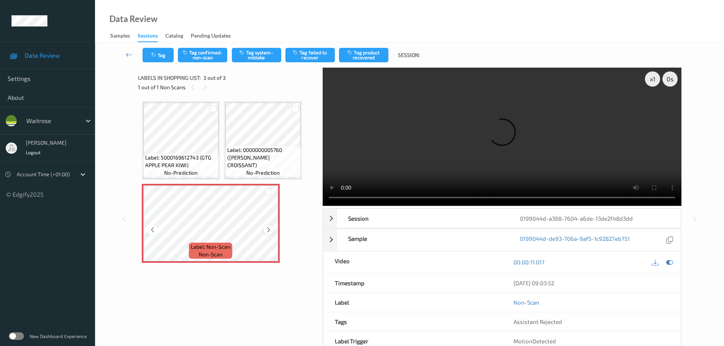
click at [267, 226] on icon at bounding box center [268, 229] width 6 height 7
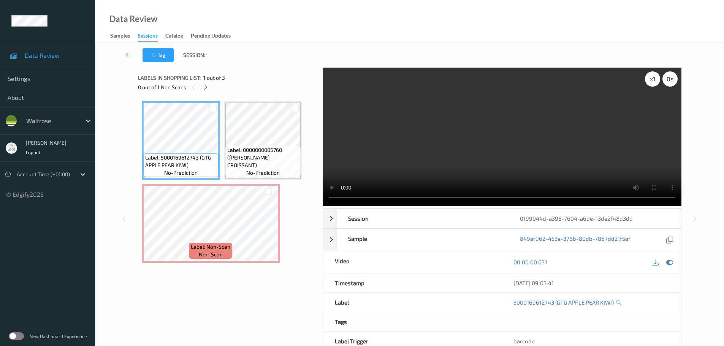
click at [645, 79] on div "x 1 0 s" at bounding box center [661, 78] width 33 height 15
click at [648, 79] on div "x 1" at bounding box center [652, 78] width 15 height 15
click at [648, 79] on div "x 2" at bounding box center [652, 78] width 15 height 15
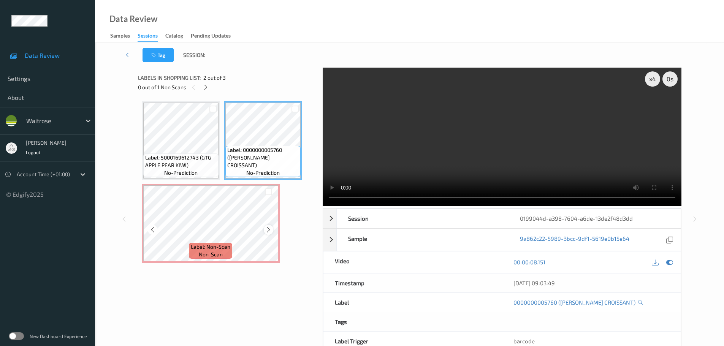
click at [267, 229] on icon at bounding box center [268, 229] width 6 height 7
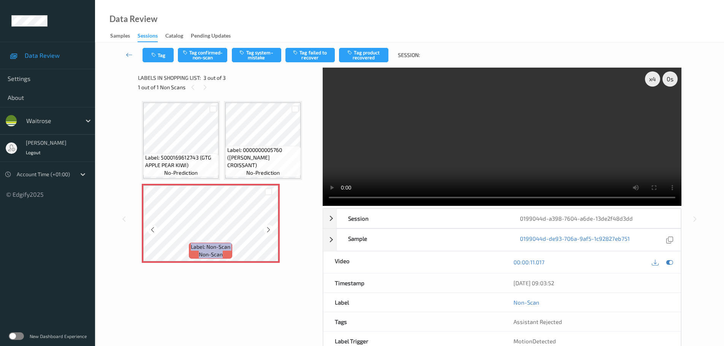
click at [267, 229] on icon at bounding box center [268, 229] width 6 height 7
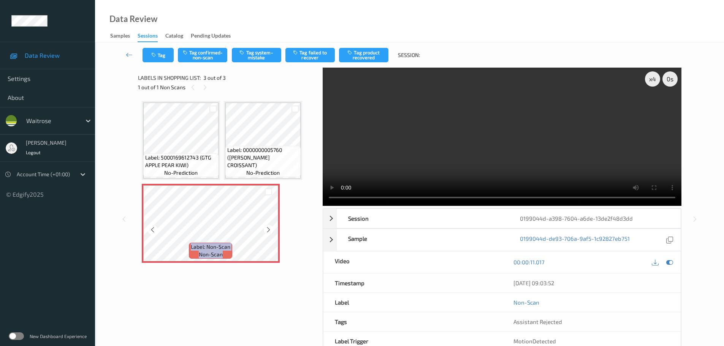
click at [267, 229] on icon at bounding box center [268, 229] width 6 height 7
click at [260, 60] on button "Tag system-mistake" at bounding box center [256, 55] width 49 height 14
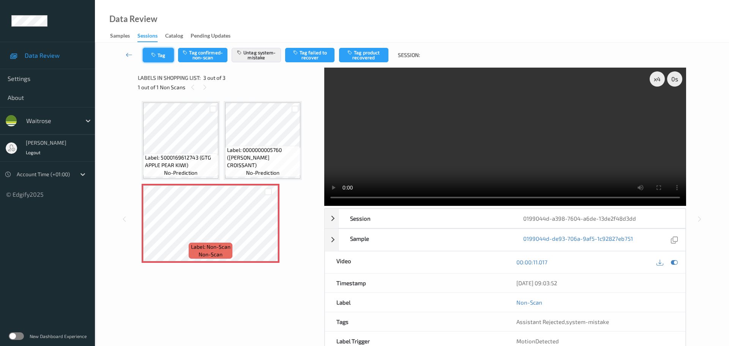
click at [152, 56] on icon "button" at bounding box center [154, 54] width 6 height 5
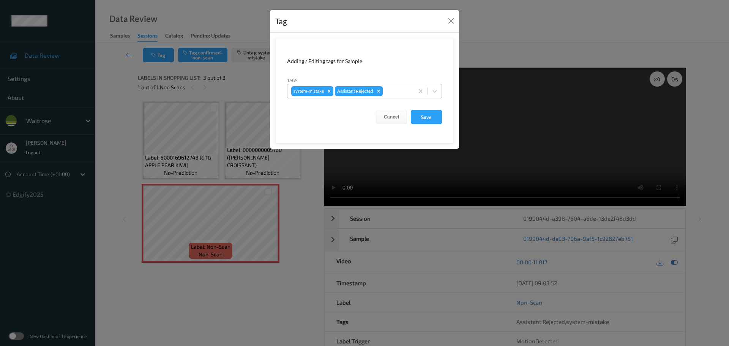
click at [394, 95] on div at bounding box center [397, 91] width 26 height 9
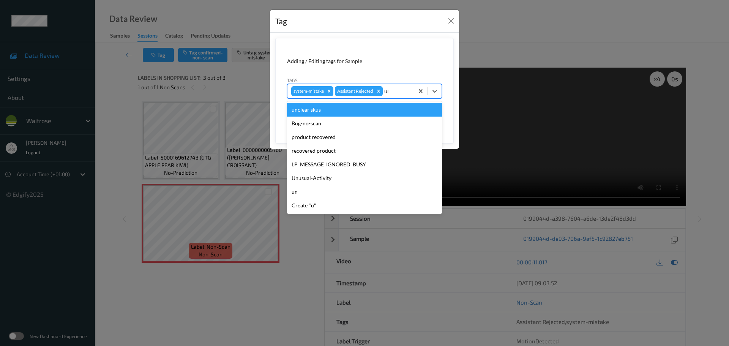
type input "unu"
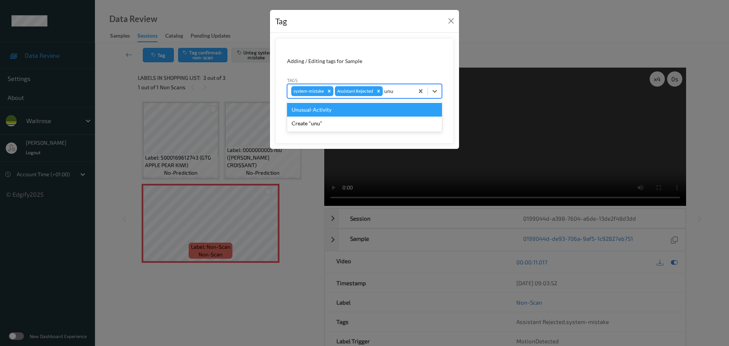
click at [353, 108] on div "Unusual-Activity" at bounding box center [364, 110] width 155 height 14
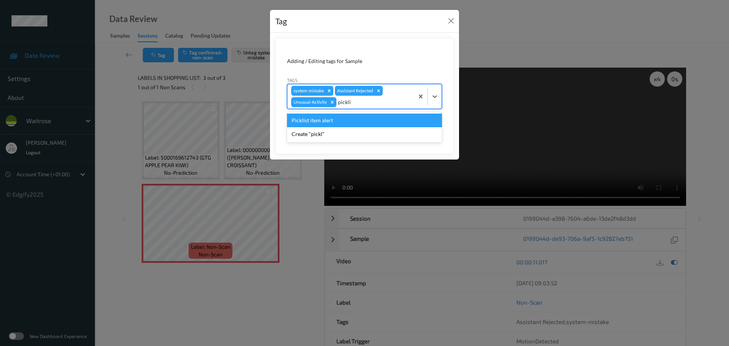
type input "picklis"
click at [332, 122] on div "Picklist item alert" at bounding box center [364, 121] width 155 height 14
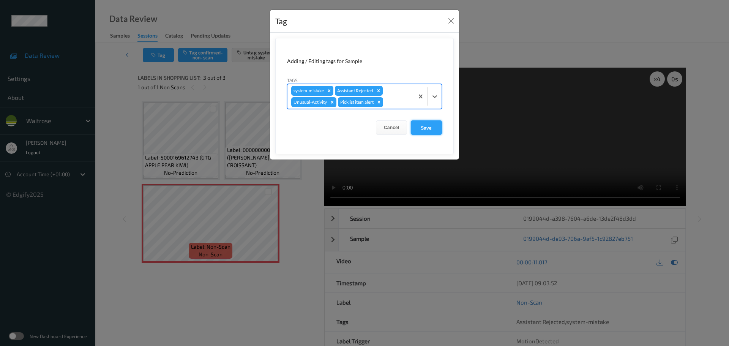
click at [434, 131] on button "Save" at bounding box center [426, 127] width 31 height 14
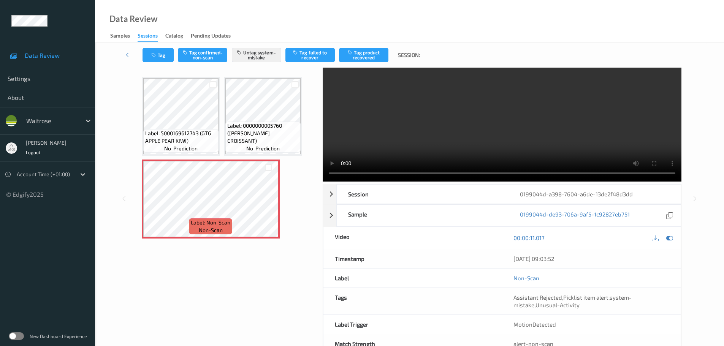
scroll to position [48, 0]
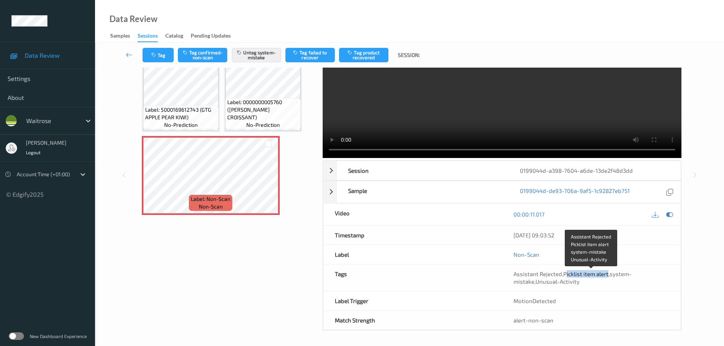
drag, startPoint x: 565, startPoint y: 272, endPoint x: 607, endPoint y: 271, distance: 42.2
click at [607, 271] on span "Assistant Rejected , Picklist item alert , system-mistake , Unusual-Activity" at bounding box center [572, 277] width 118 height 14
click at [611, 284] on div "Assistant Rejected , Picklist item alert , system-mistake , Unusual-Activity" at bounding box center [591, 277] width 156 height 15
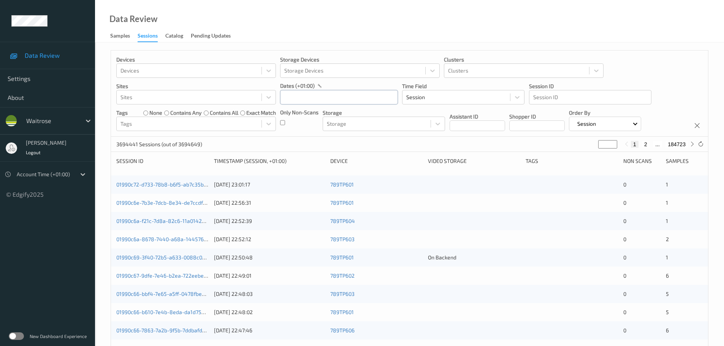
click at [318, 97] on input "text" at bounding box center [339, 97] width 118 height 14
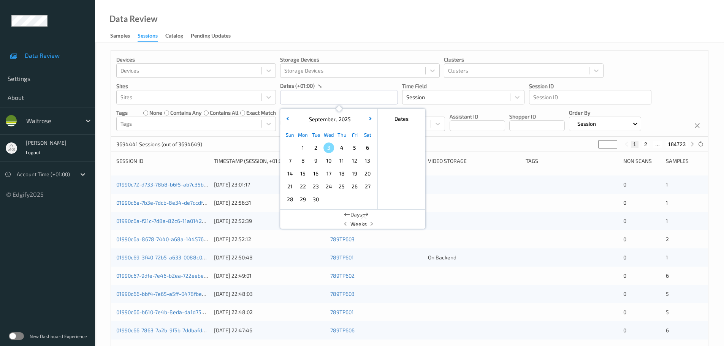
click at [301, 149] on span "1" at bounding box center [302, 147] width 11 height 11
type input "01/09/2025 00:00 -> 01/09/2025 23:59"
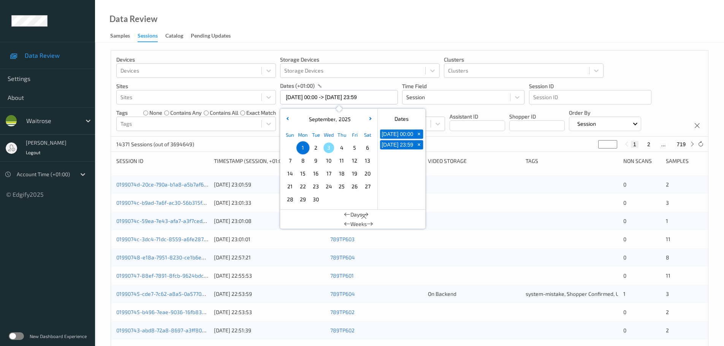
click at [378, 39] on div "Data Review Samples Sessions Catalog Pending Updates" at bounding box center [409, 21] width 629 height 43
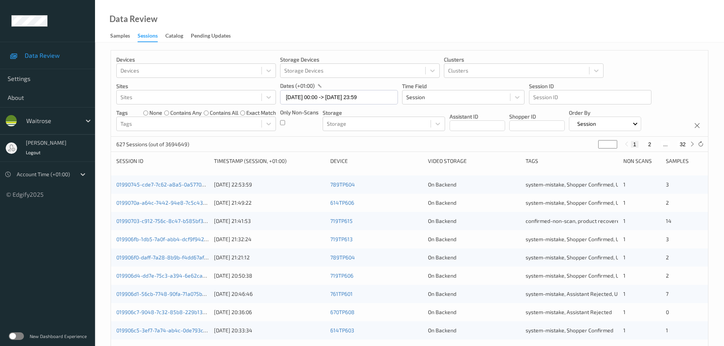
drag, startPoint x: 602, startPoint y: 150, endPoint x: 601, endPoint y: 142, distance: 8.0
click at [600, 142] on div "627 Sessions (out of 3694649) * 1 2 ... 32" at bounding box center [409, 144] width 597 height 15
drag, startPoint x: 608, startPoint y: 150, endPoint x: 607, endPoint y: 145, distance: 4.8
click at [608, 149] on div "627 Sessions (out of 3694649) * 1 2 ... 32" at bounding box center [409, 144] width 597 height 15
click at [607, 145] on input "*" at bounding box center [607, 144] width 19 height 8
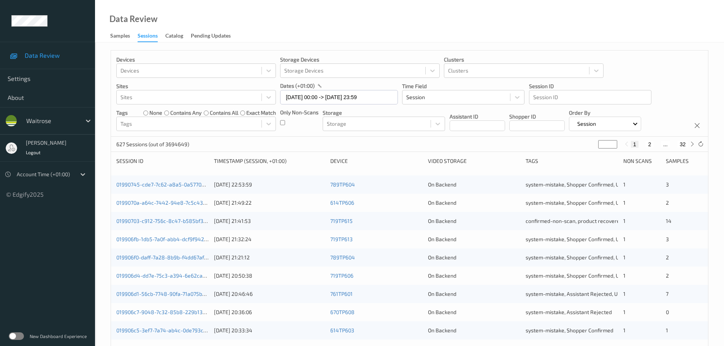
click at [607, 145] on input "*" at bounding box center [607, 144] width 19 height 8
click at [607, 144] on input "*" at bounding box center [607, 144] width 19 height 8
type input "*"
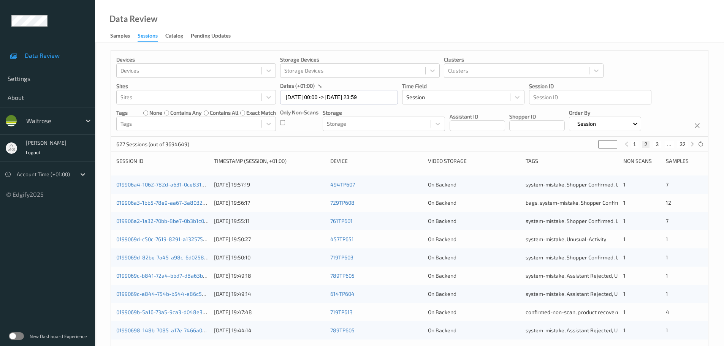
type input "**"
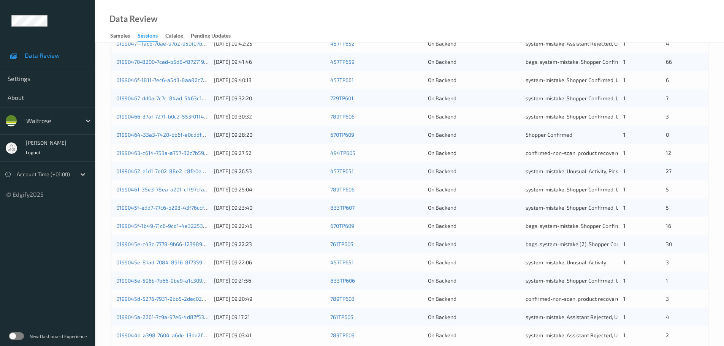
scroll to position [226, 0]
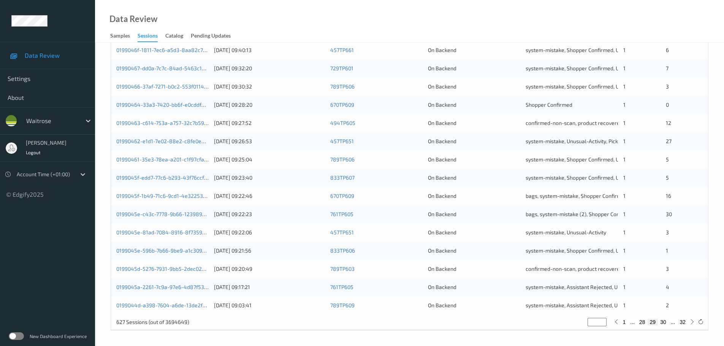
type input "**"
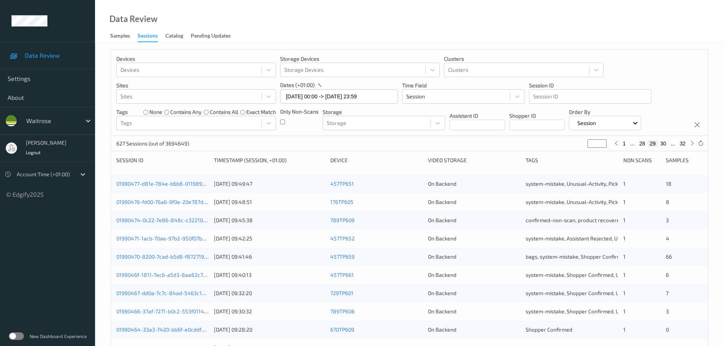
scroll to position [0, 0]
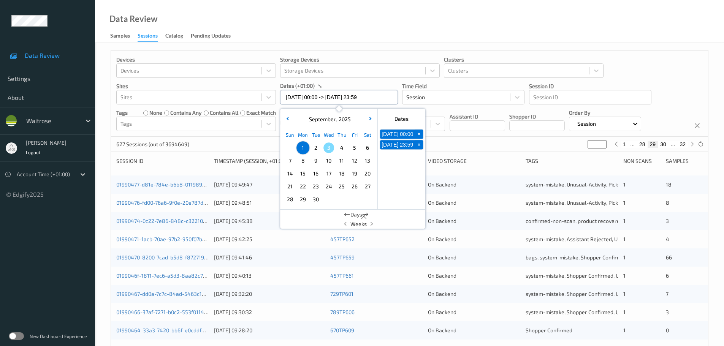
click at [302, 103] on input "01/09/2025 00:00 -> 01/09/2025 23:59" at bounding box center [339, 97] width 118 height 14
click at [313, 148] on span "2" at bounding box center [315, 147] width 11 height 11
type input "02/09/2025 00:00"
type input "*"
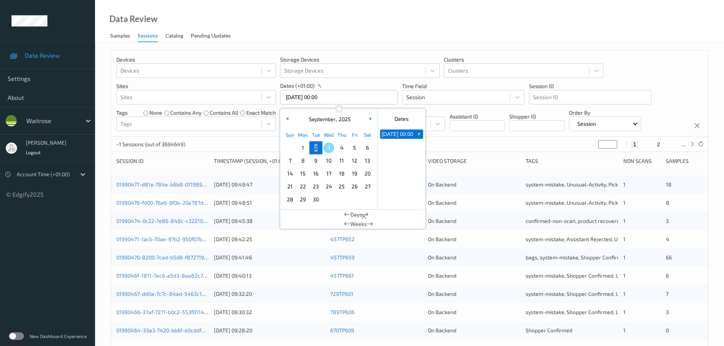
click at [313, 148] on span "2" at bounding box center [315, 147] width 11 height 11
type input "02/09/2025 00:00 -> 02/09/2025 23:59"
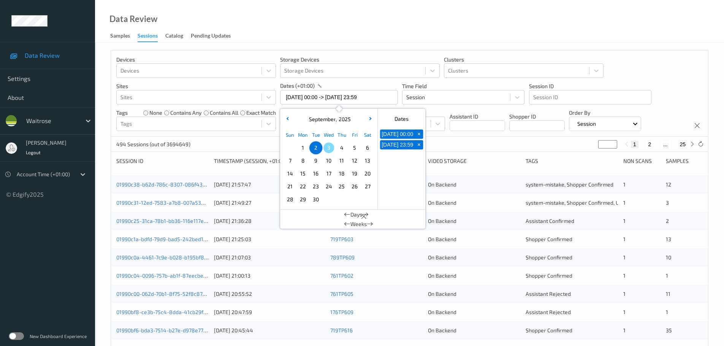
click at [366, 36] on div "Data Review Samples Sessions Catalog Pending Updates" at bounding box center [409, 21] width 629 height 43
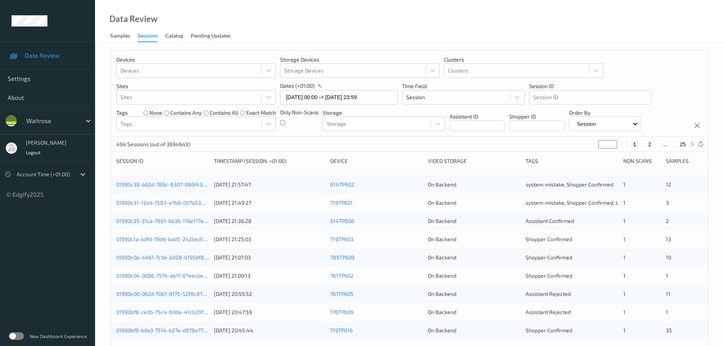
type input "*"
click at [611, 142] on input "*" at bounding box center [607, 144] width 19 height 8
type input "*"
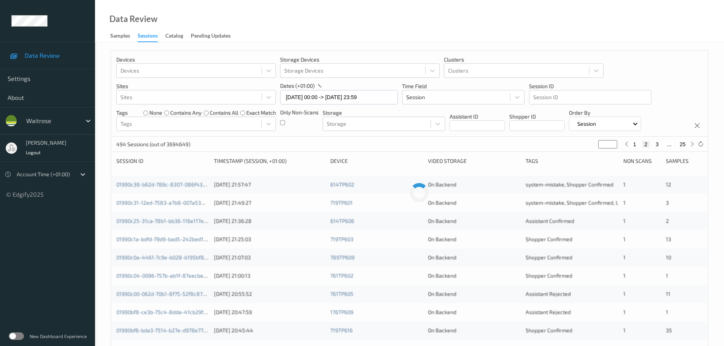
click at [611, 142] on input "*" at bounding box center [607, 144] width 19 height 8
type input "*"
click at [611, 142] on input "*" at bounding box center [607, 144] width 19 height 8
type input "*"
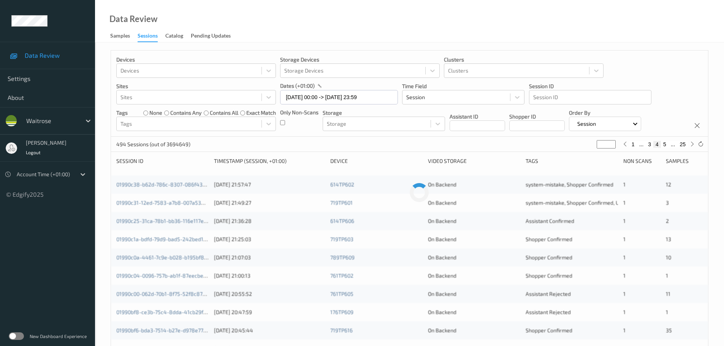
type input "*"
click at [611, 142] on input "*" at bounding box center [605, 144] width 19 height 8
type input "*"
click at [612, 145] on input "*" at bounding box center [605, 144] width 19 height 8
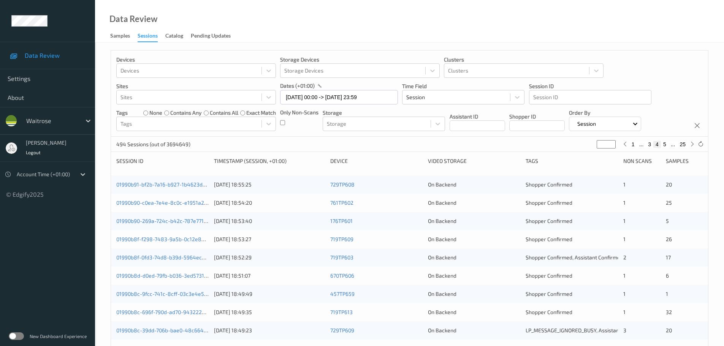
type input "*"
click at [611, 143] on input "*" at bounding box center [605, 144] width 19 height 8
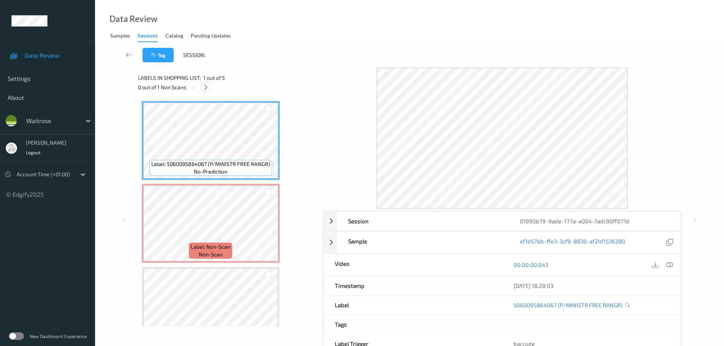
click at [202, 90] on div "0 out of 1 Non Scans" at bounding box center [227, 86] width 179 height 9
click at [203, 86] on icon at bounding box center [205, 87] width 6 height 7
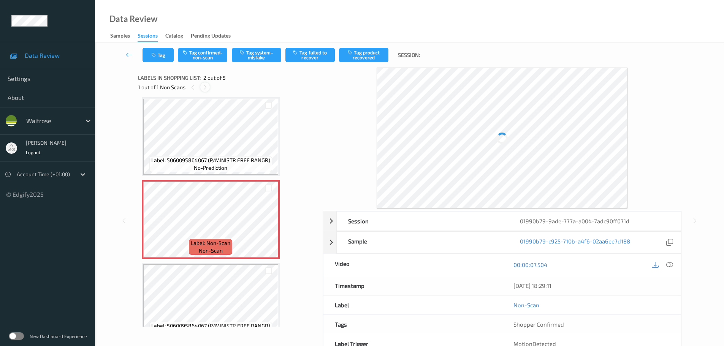
click at [203, 86] on icon at bounding box center [205, 87] width 6 height 7
click at [670, 265] on icon at bounding box center [669, 264] width 7 height 7
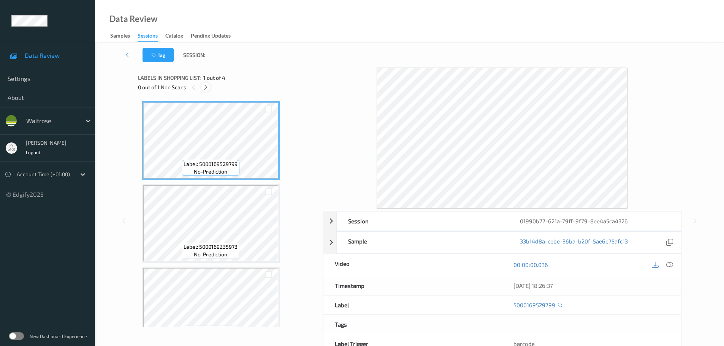
click at [205, 89] on icon at bounding box center [205, 87] width 6 height 7
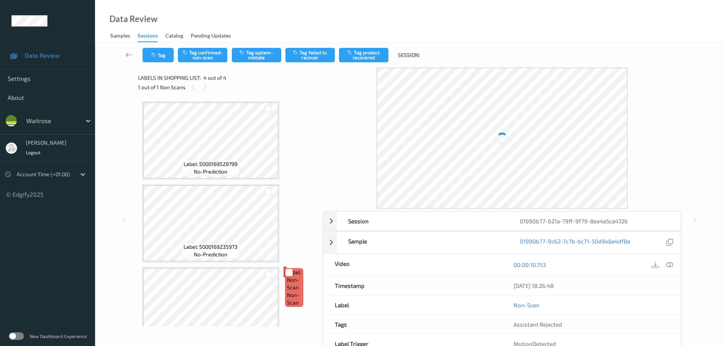
scroll to position [106, 0]
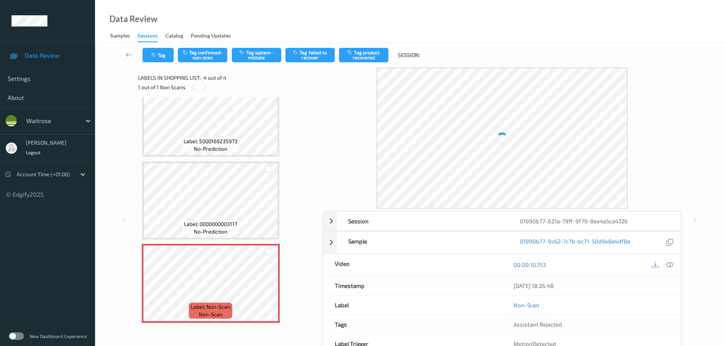
click at [668, 268] on icon at bounding box center [669, 264] width 7 height 7
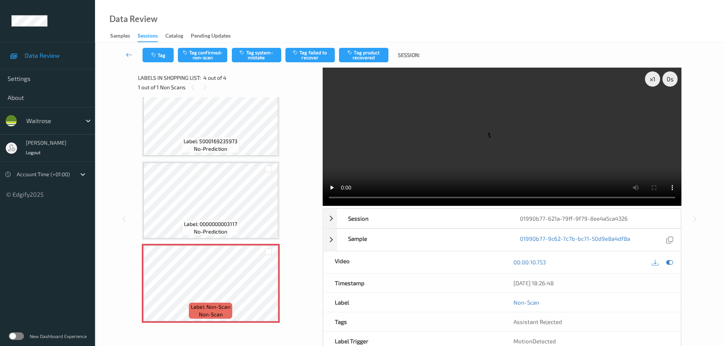
click at [200, 92] on div "1 out of 1 Non Scans" at bounding box center [227, 86] width 179 height 9
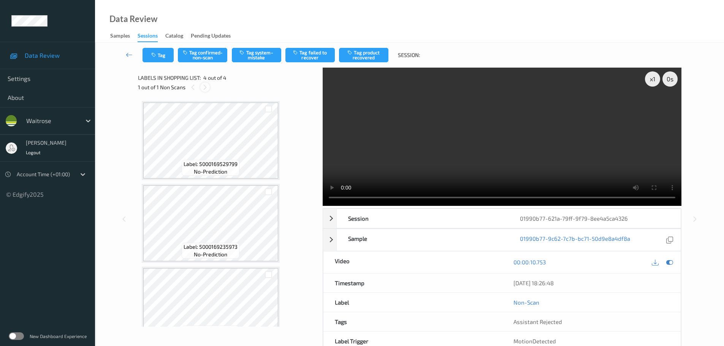
click at [205, 88] on icon at bounding box center [205, 87] width 6 height 7
click at [204, 88] on icon at bounding box center [205, 87] width 6 height 7
click at [186, 86] on div "1 out of 1 Non Scans" at bounding box center [227, 86] width 179 height 9
click at [203, 82] on div at bounding box center [204, 86] width 9 height 9
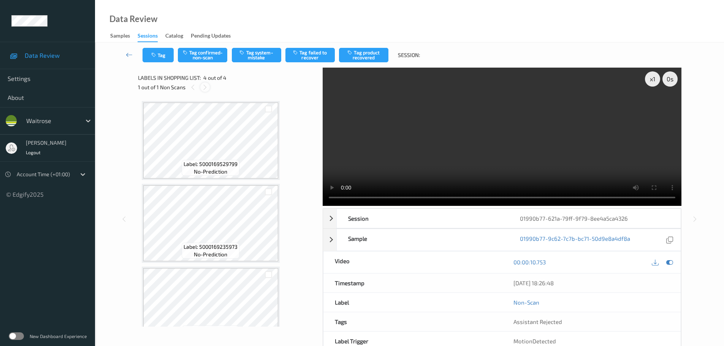
click at [203, 82] on div at bounding box center [204, 86] width 9 height 9
drag, startPoint x: 203, startPoint y: 82, endPoint x: 204, endPoint y: 100, distance: 17.9
click at [204, 100] on div "Labels in shopping list: 4 out of 4 1 out of 1 Non Scans Label: 5000169529799 n…" at bounding box center [227, 219] width 179 height 303
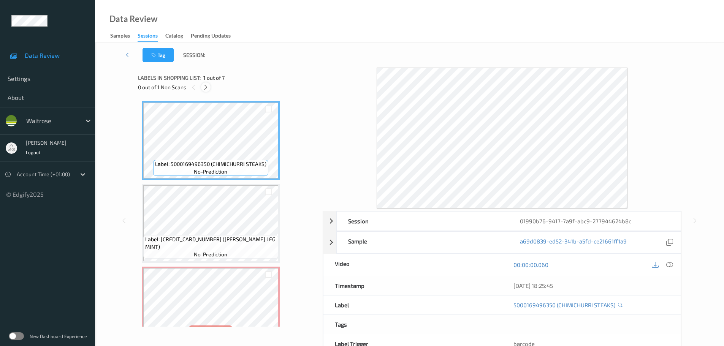
click at [207, 91] on div at bounding box center [205, 86] width 9 height 9
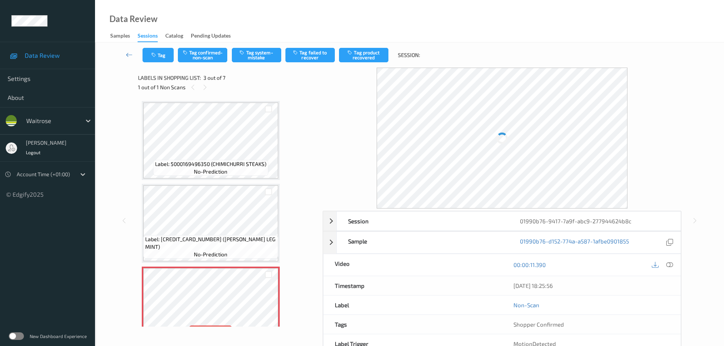
scroll to position [87, 0]
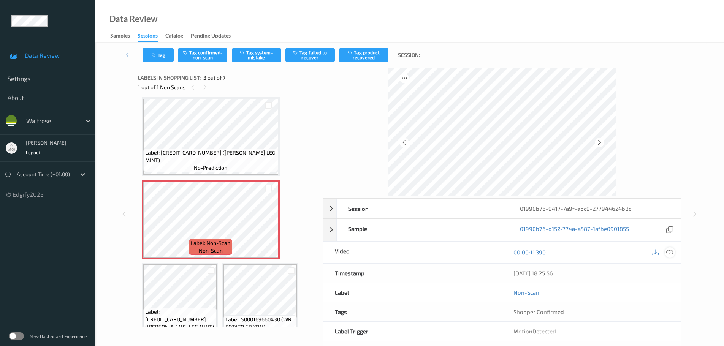
click at [670, 251] on icon at bounding box center [669, 252] width 7 height 7
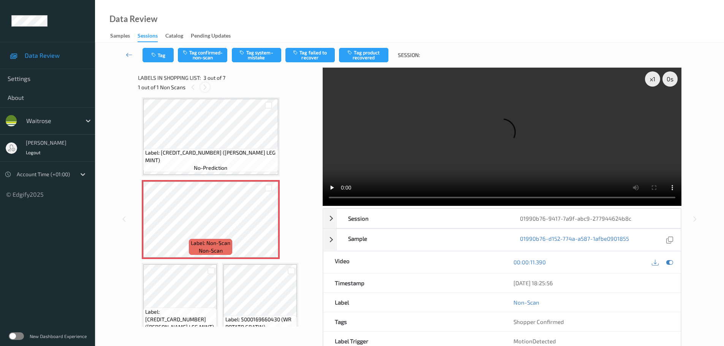
click at [207, 88] on icon at bounding box center [205, 87] width 6 height 7
click at [206, 88] on icon at bounding box center [205, 87] width 6 height 7
click at [202, 87] on icon at bounding box center [205, 87] width 6 height 7
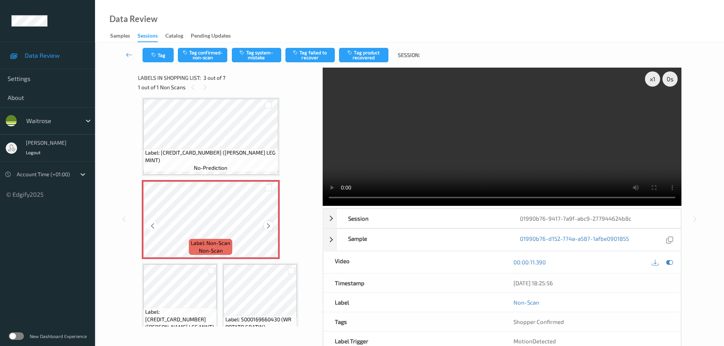
click at [269, 226] on icon at bounding box center [268, 226] width 6 height 7
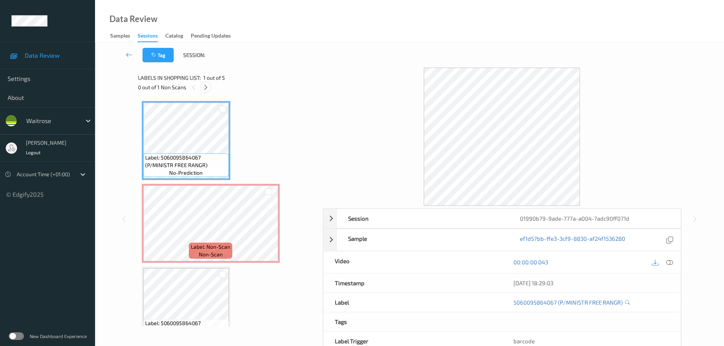
click at [208, 88] on icon at bounding box center [205, 87] width 6 height 7
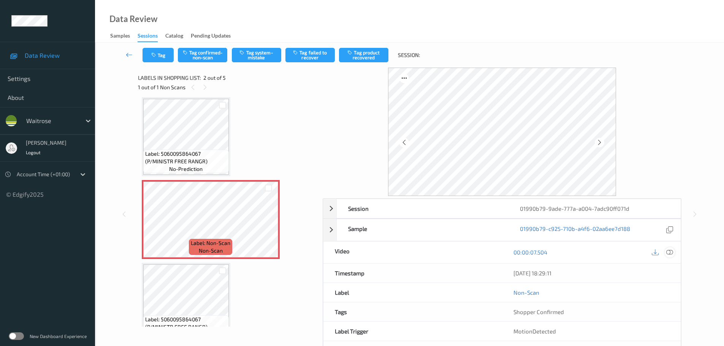
click at [672, 254] on icon at bounding box center [669, 252] width 7 height 7
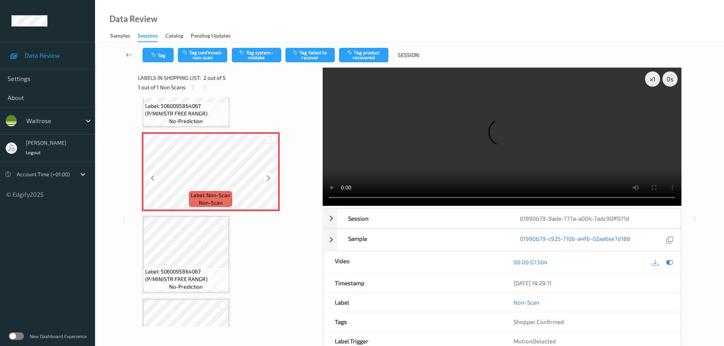
scroll to position [0, 0]
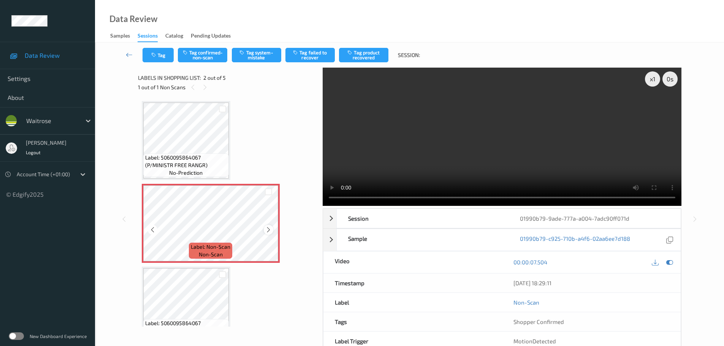
click at [267, 229] on icon at bounding box center [268, 229] width 6 height 7
click at [267, 228] on icon at bounding box center [268, 229] width 6 height 7
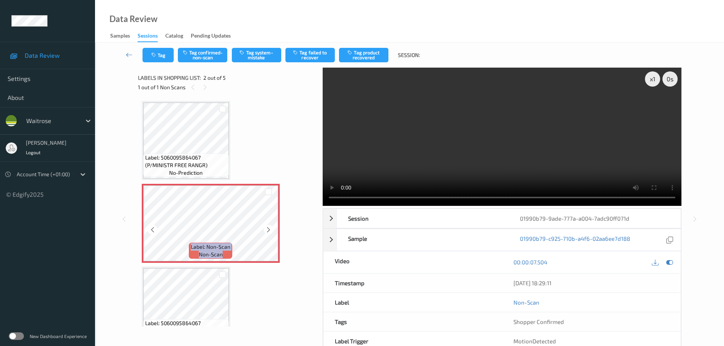
click at [267, 228] on icon at bounding box center [268, 229] width 6 height 7
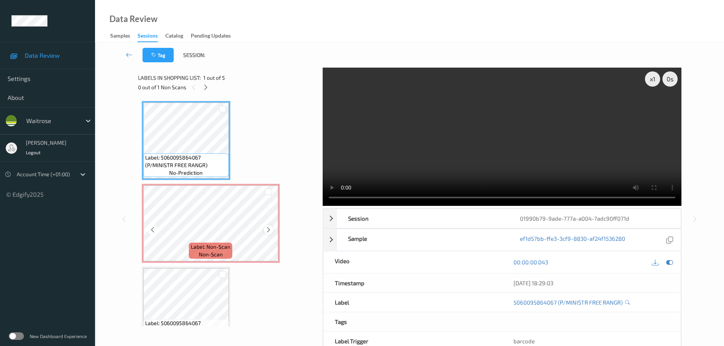
click at [265, 230] on icon at bounding box center [268, 229] width 6 height 7
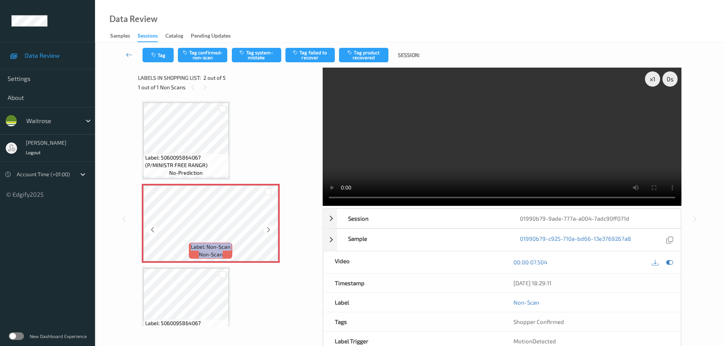
click at [265, 230] on icon at bounding box center [268, 229] width 6 height 7
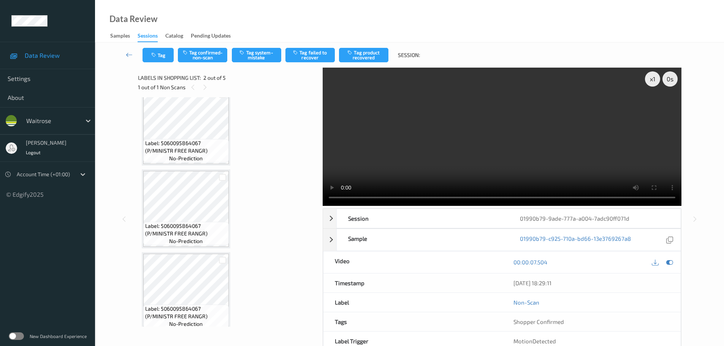
scroll to position [188, 0]
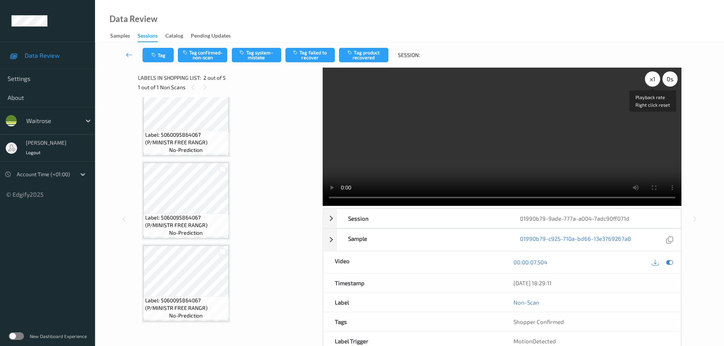
click at [652, 82] on div "x 1" at bounding box center [652, 78] width 15 height 15
click at [652, 82] on div "x 2" at bounding box center [652, 78] width 15 height 15
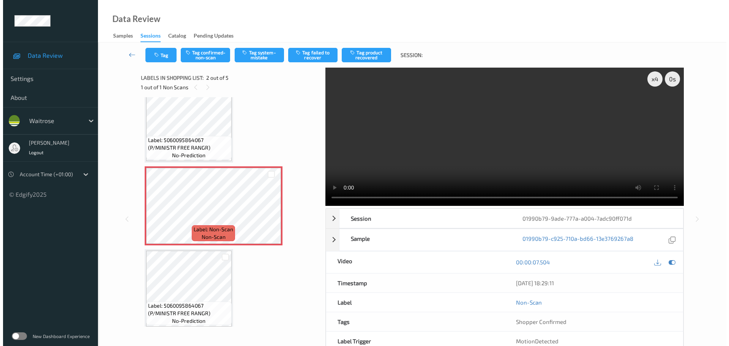
scroll to position [0, 0]
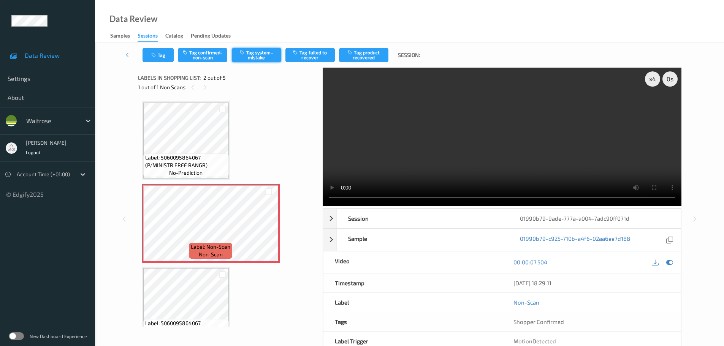
click at [268, 54] on button "Tag system-mistake" at bounding box center [256, 55] width 49 height 14
click at [262, 55] on button "Tag system-mistake" at bounding box center [256, 55] width 49 height 14
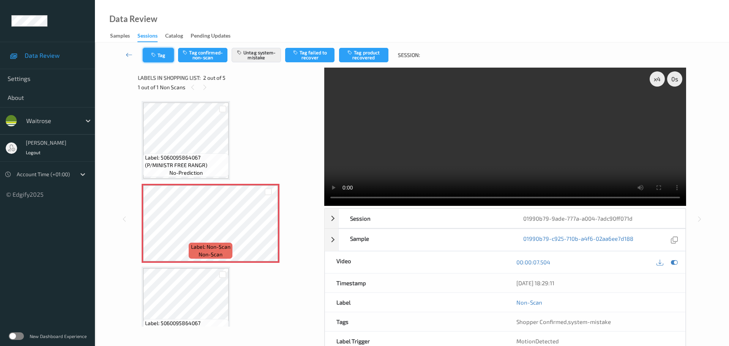
click at [161, 52] on button "Tag" at bounding box center [158, 55] width 31 height 14
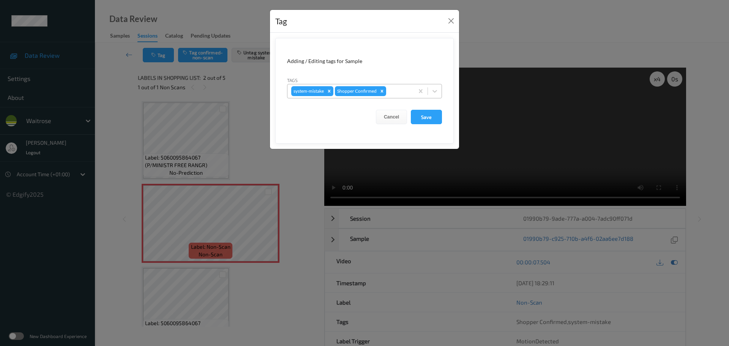
click at [395, 93] on div at bounding box center [399, 91] width 22 height 9
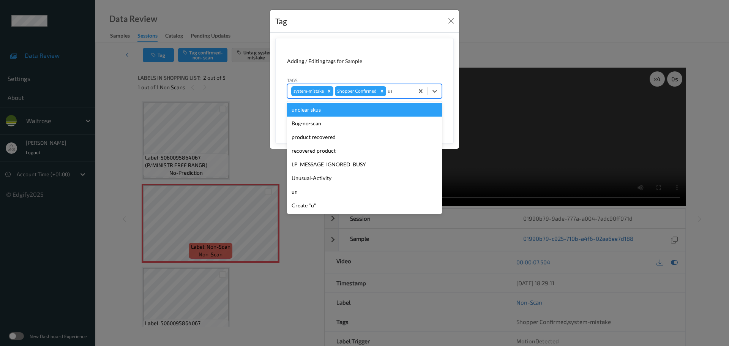
type input "unu"
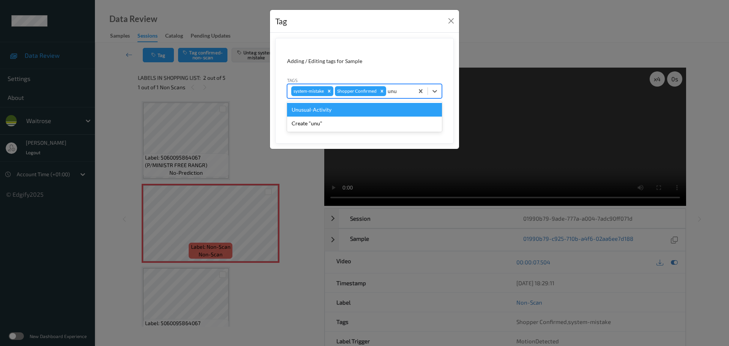
click at [363, 108] on div "Unusual-Activity" at bounding box center [364, 110] width 155 height 14
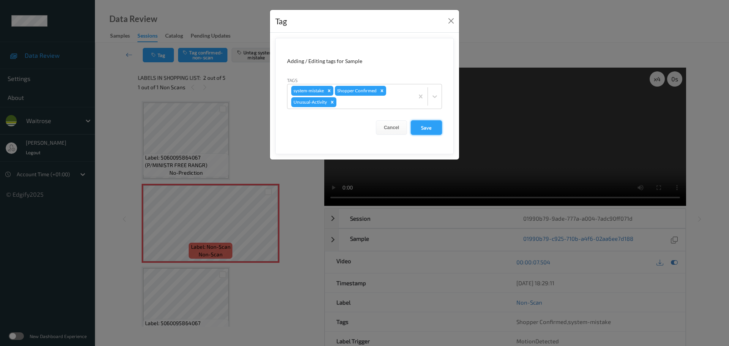
click at [425, 128] on button "Save" at bounding box center [426, 127] width 31 height 14
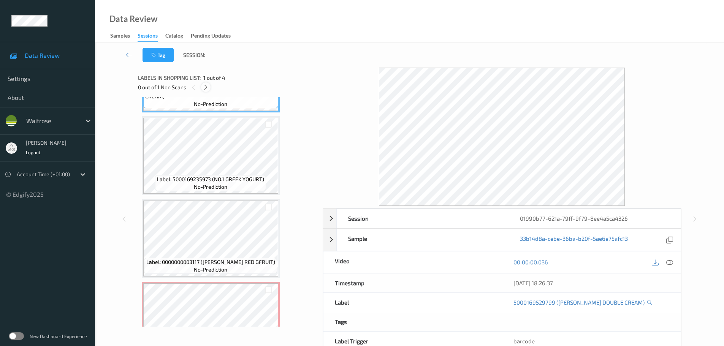
click at [204, 88] on icon at bounding box center [205, 87] width 6 height 7
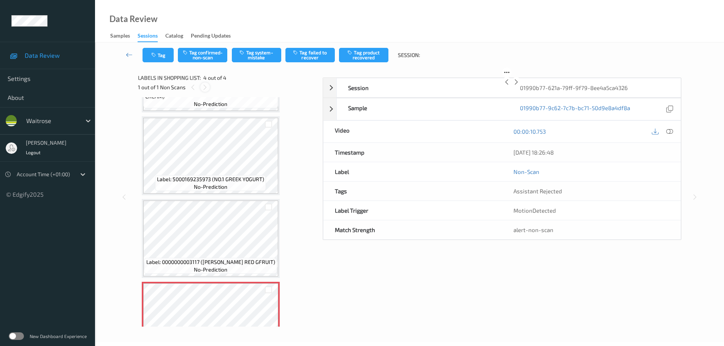
scroll to position [106, 0]
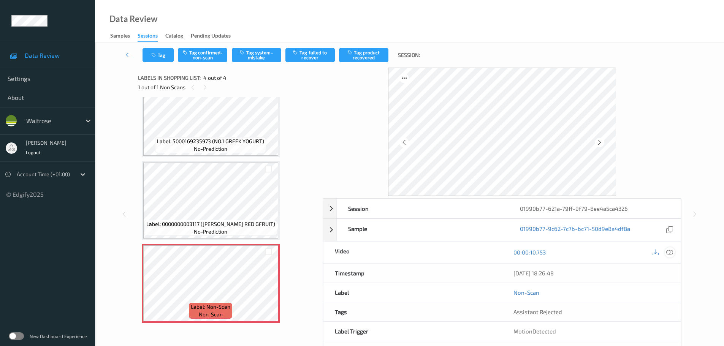
click at [673, 250] on div at bounding box center [669, 252] width 10 height 10
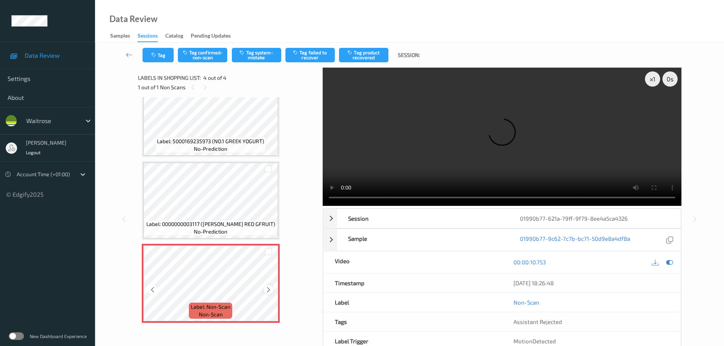
click at [267, 289] on icon at bounding box center [268, 289] width 6 height 7
click at [267, 286] on div at bounding box center [268, 289] width 9 height 9
click at [266, 57] on button "Tag system-mistake" at bounding box center [256, 55] width 49 height 14
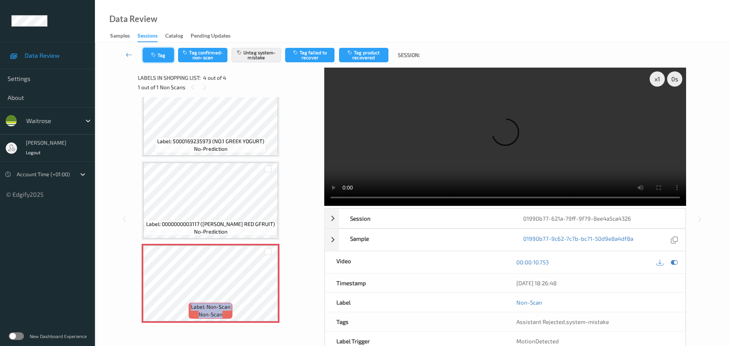
click at [155, 58] on button "Tag" at bounding box center [158, 55] width 31 height 14
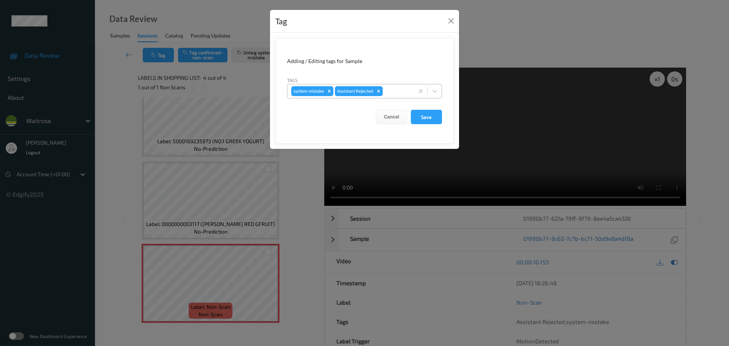
click at [392, 94] on div at bounding box center [397, 91] width 26 height 9
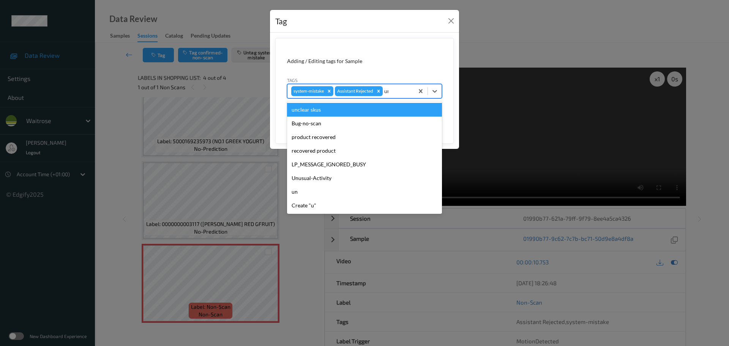
type input "unu"
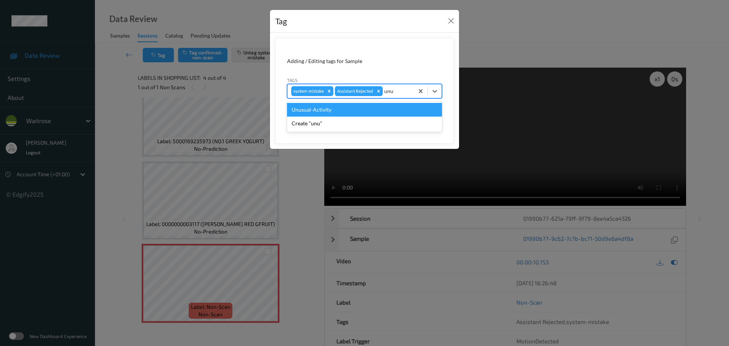
click at [399, 110] on div "Unusual-Activity" at bounding box center [364, 110] width 155 height 14
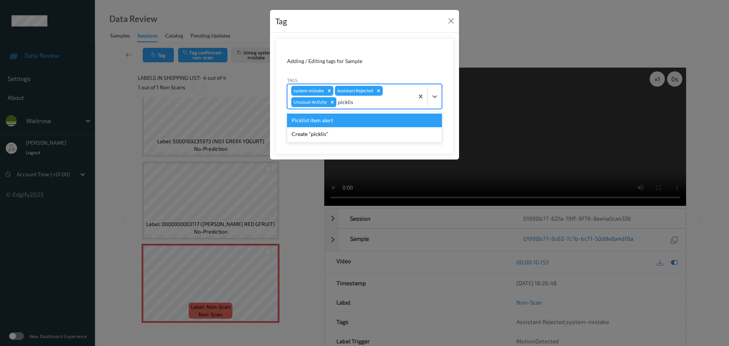
type input "picklist"
click at [357, 120] on div "Picklist item alert" at bounding box center [364, 121] width 155 height 14
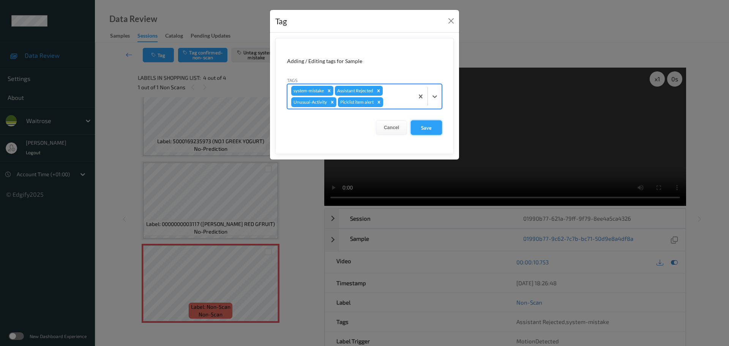
click at [436, 130] on button "Save" at bounding box center [426, 127] width 31 height 14
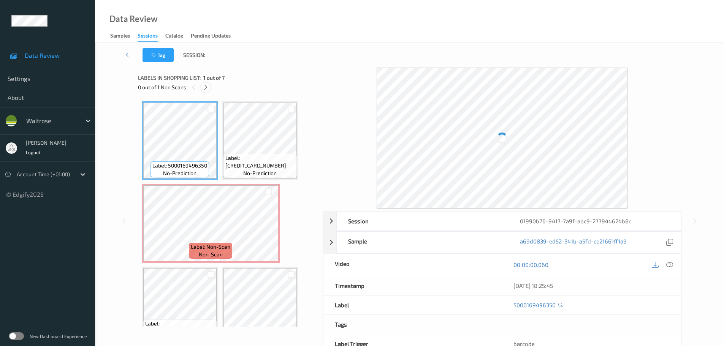
click at [202, 86] on icon at bounding box center [205, 87] width 6 height 7
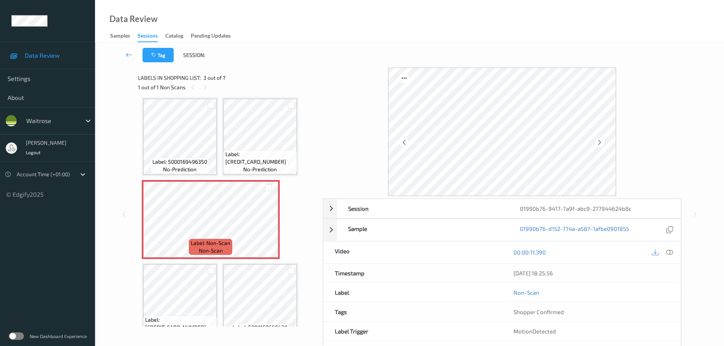
click at [671, 250] on icon at bounding box center [669, 252] width 7 height 7
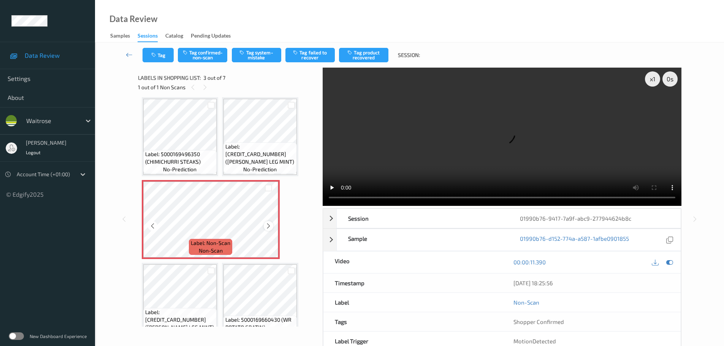
click at [264, 227] on div at bounding box center [268, 225] width 9 height 9
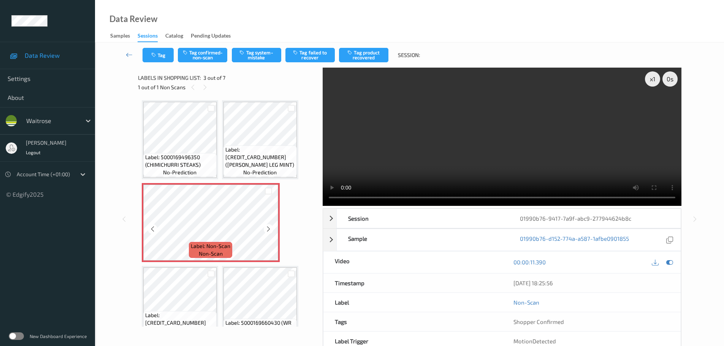
scroll to position [0, 0]
click at [271, 229] on icon at bounding box center [268, 229] width 6 height 7
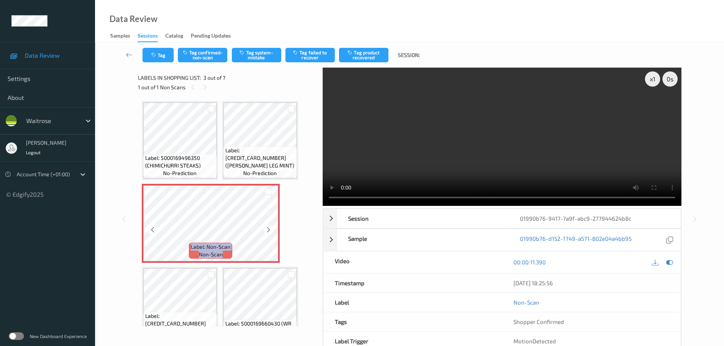
click at [271, 229] on icon at bounding box center [268, 229] width 6 height 7
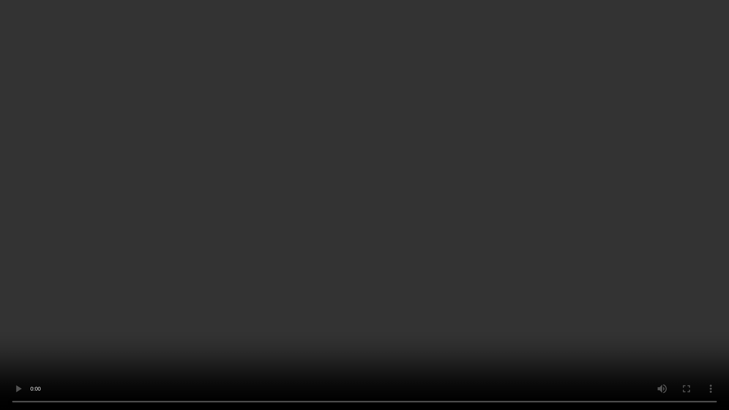
click at [349, 36] on video at bounding box center [364, 205] width 729 height 410
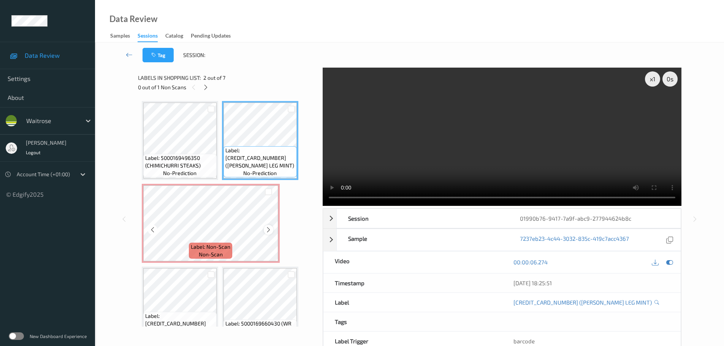
click at [265, 229] on icon at bounding box center [268, 229] width 6 height 7
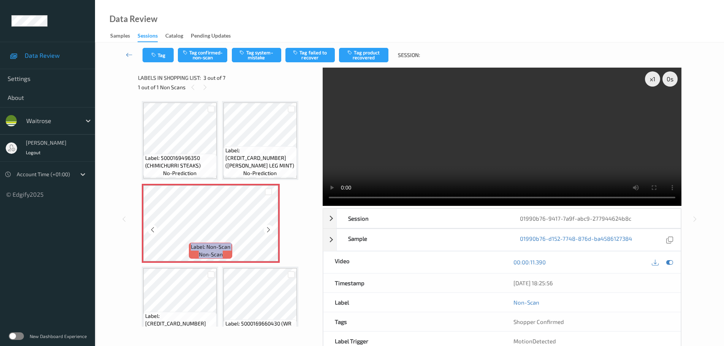
click at [265, 229] on icon at bounding box center [268, 229] width 6 height 7
click at [266, 228] on icon at bounding box center [268, 229] width 6 height 7
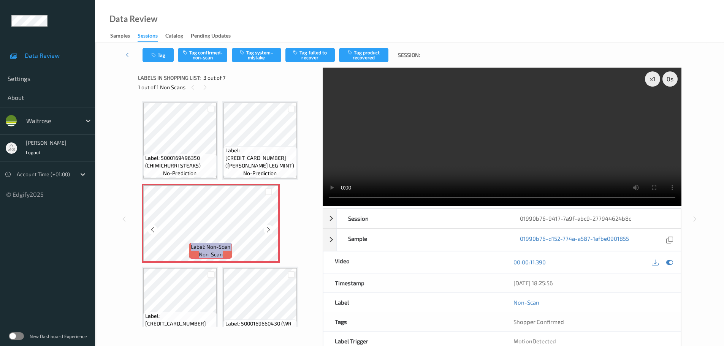
click at [266, 228] on icon at bounding box center [268, 229] width 6 height 7
click at [264, 58] on button "Tag system-mistake" at bounding box center [256, 55] width 49 height 14
click at [255, 60] on button "Tag system-mistake" at bounding box center [256, 55] width 49 height 14
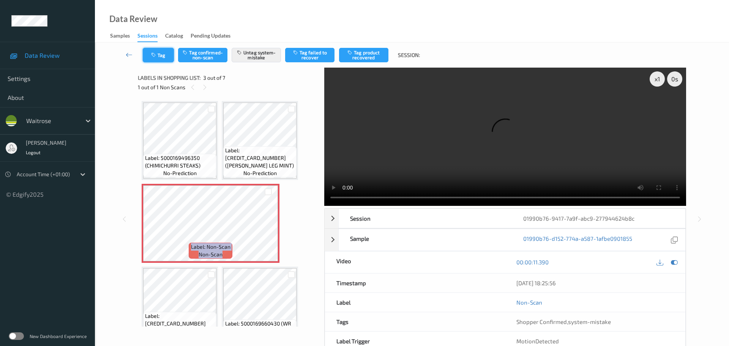
click at [165, 56] on button "Tag" at bounding box center [158, 55] width 31 height 14
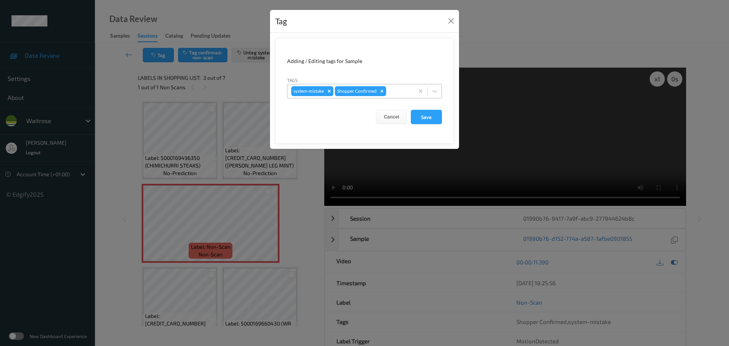
click at [394, 92] on div at bounding box center [399, 91] width 22 height 9
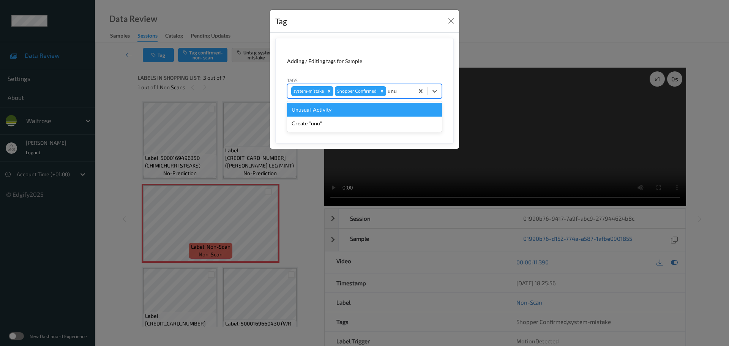
type input "unu"
click at [365, 101] on form "Adding / Editing tags for Sample Tags option Unusual-Activity focused, 1 of 2. …" at bounding box center [364, 91] width 179 height 106
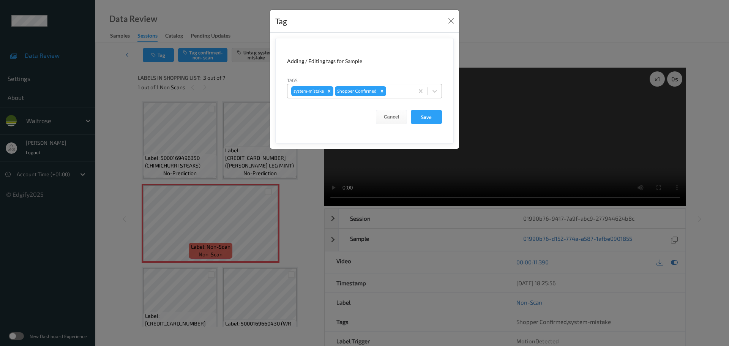
click at [406, 93] on div "system-mistake Shopper Confirmed" at bounding box center [351, 91] width 126 height 13
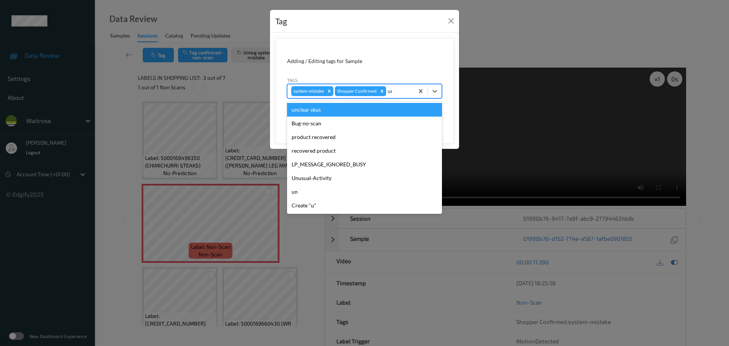
type input "unu"
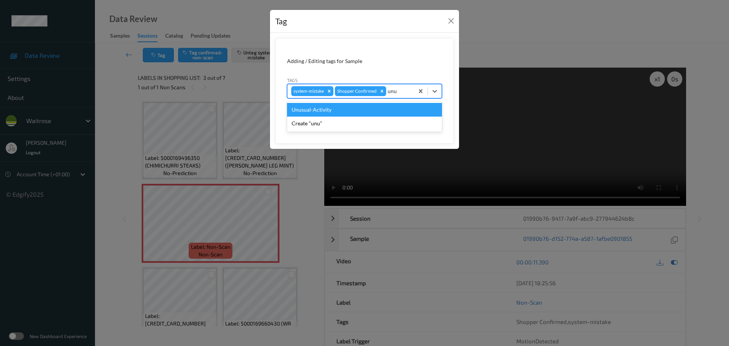
click at [384, 108] on div "Unusual-Activity" at bounding box center [364, 110] width 155 height 14
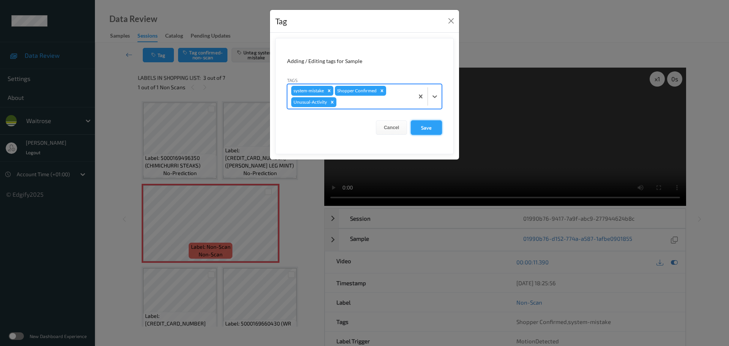
click at [441, 129] on button "Save" at bounding box center [426, 127] width 31 height 14
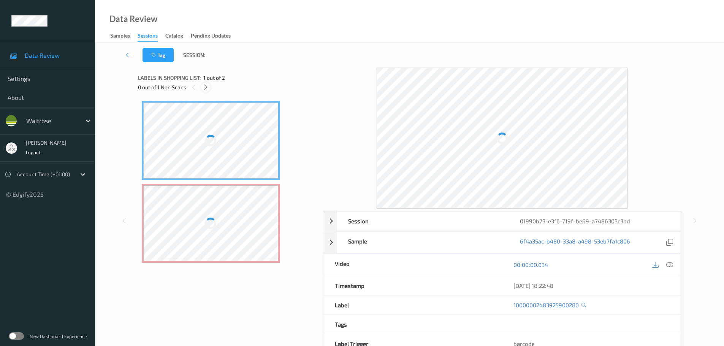
click at [204, 86] on icon at bounding box center [205, 87] width 6 height 7
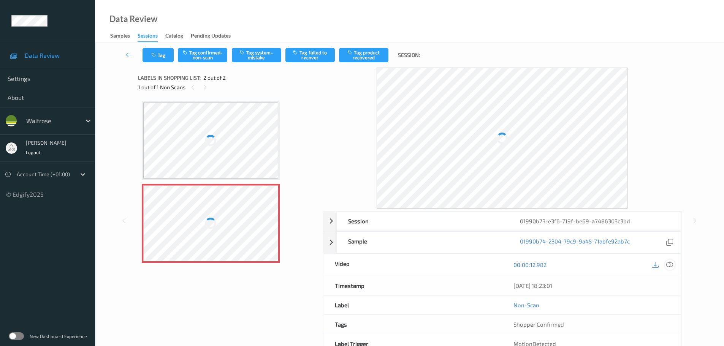
click at [668, 266] on icon at bounding box center [669, 264] width 7 height 7
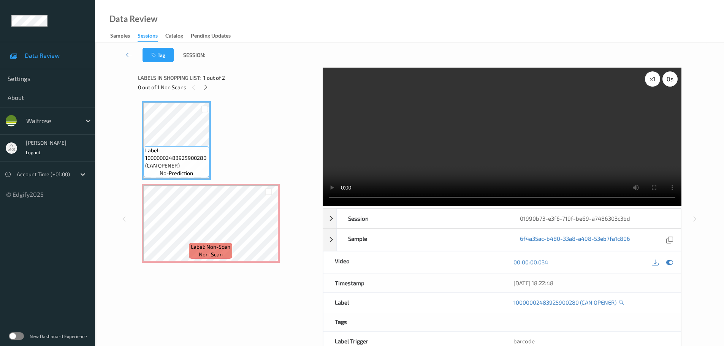
click at [649, 78] on div "x 1" at bounding box center [652, 78] width 15 height 15
click at [649, 78] on div "x 2" at bounding box center [652, 78] width 15 height 15
click at [651, 84] on div "x 4" at bounding box center [652, 78] width 15 height 15
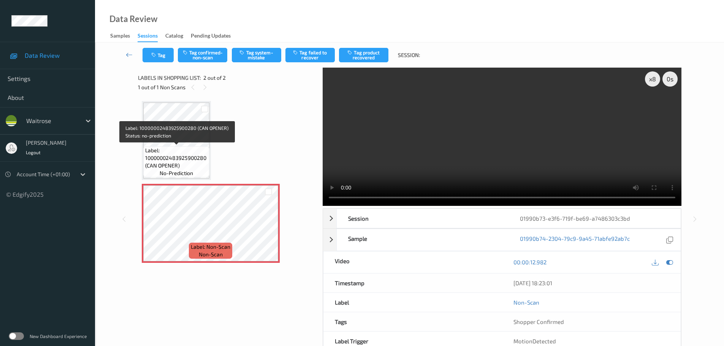
click at [163, 149] on span "Label: 10000002483925900280 (CAN OPENER)" at bounding box center [176, 158] width 62 height 23
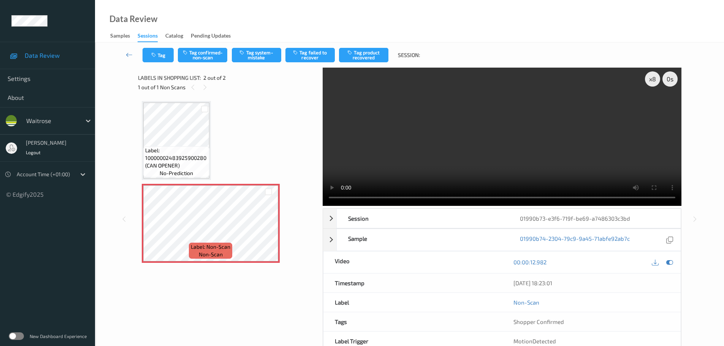
click at [220, 149] on div "Label: 10000002483925900280 (CAN OPENER) no-prediction Label: Non-Scan non-scan" at bounding box center [228, 182] width 172 height 162
click at [209, 148] on div "Label: 10000002483925900280 (CAN OPENER) no-prediction" at bounding box center [176, 161] width 66 height 31
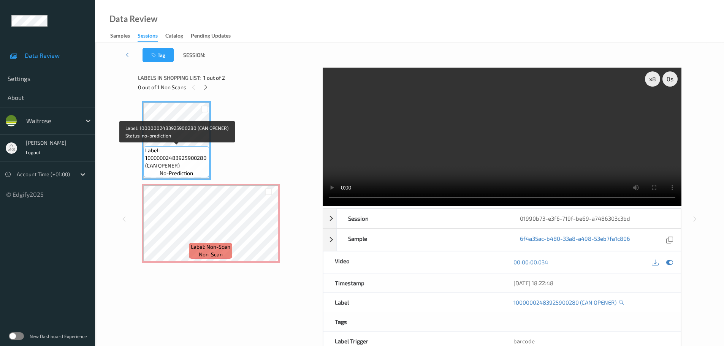
click at [178, 147] on span "Label: 10000002483925900280 (CAN OPENER)" at bounding box center [176, 158] width 62 height 23
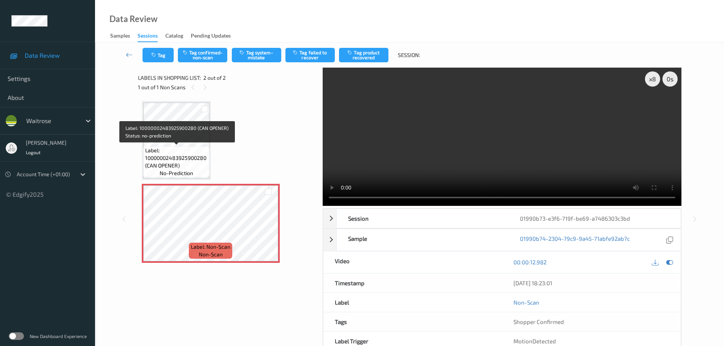
click at [195, 147] on span "Label: 10000002483925900280 (CAN OPENER)" at bounding box center [176, 158] width 62 height 23
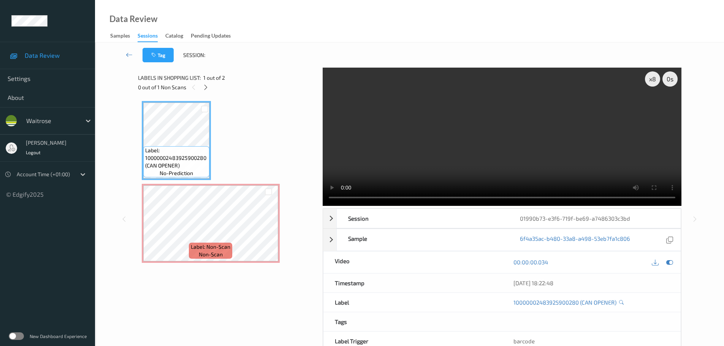
click at [140, 244] on div "Label: 10000002483925900280 (CAN OPENER) no-prediction Label: Non-Scan non-scan" at bounding box center [227, 183] width 179 height 173
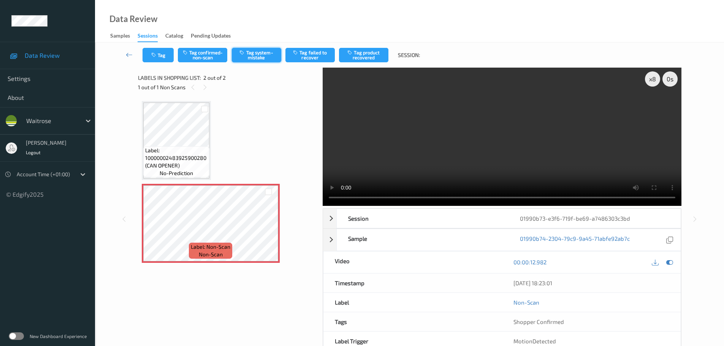
click at [260, 57] on button "Tag system-mistake" at bounding box center [256, 55] width 49 height 14
click at [259, 56] on button "Tag system-mistake" at bounding box center [256, 55] width 49 height 14
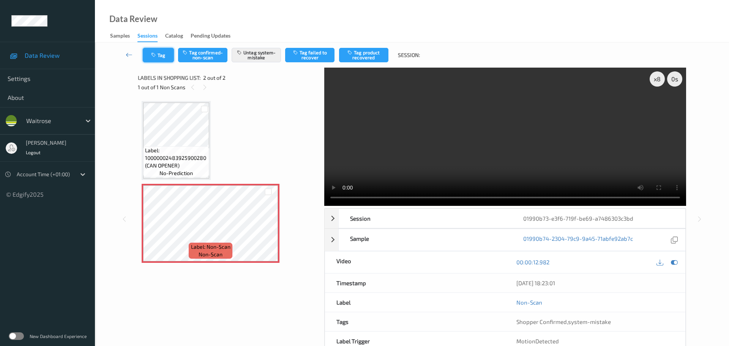
click at [154, 55] on icon "button" at bounding box center [154, 54] width 6 height 5
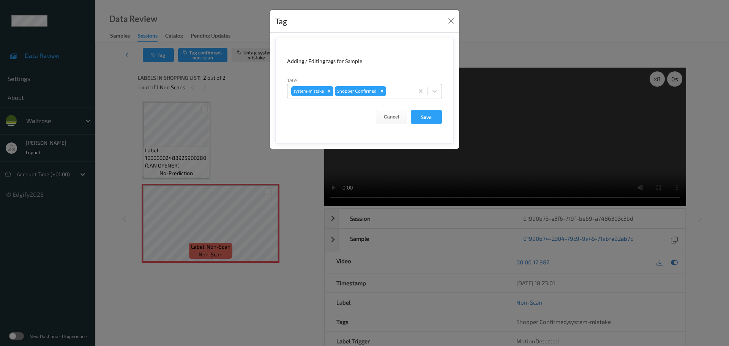
click at [389, 93] on div at bounding box center [399, 91] width 22 height 9
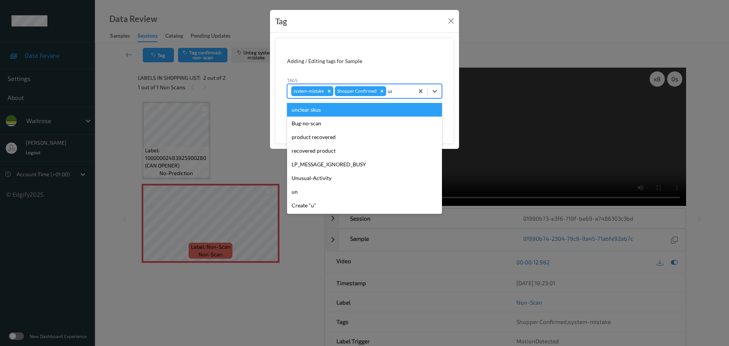
type input "unu"
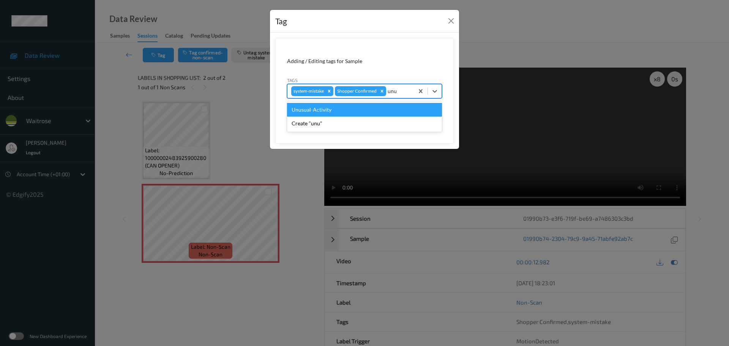
click at [377, 108] on div "Unusual-Activity" at bounding box center [364, 110] width 155 height 14
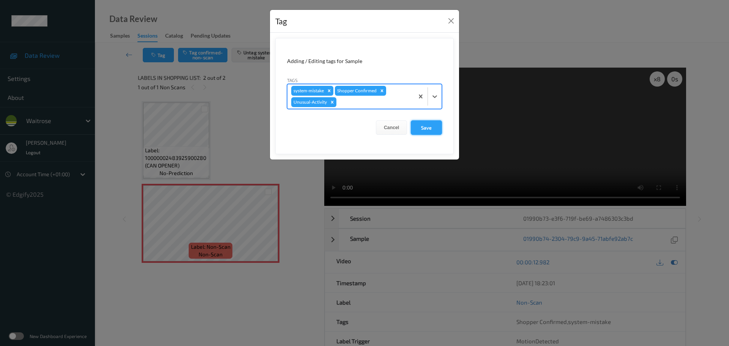
click at [411, 128] on div "Cancel Save" at bounding box center [364, 127] width 155 height 14
click at [415, 129] on button "Save" at bounding box center [426, 127] width 31 height 14
click at [433, 126] on button "Save" at bounding box center [426, 127] width 31 height 14
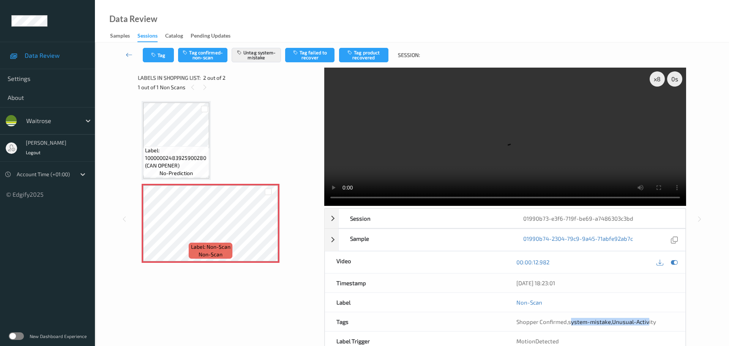
drag, startPoint x: 570, startPoint y: 241, endPoint x: 649, endPoint y: 246, distance: 79.2
click at [649, 312] on div "Shopper Confirmed , system-mistake , Unusual-Activity" at bounding box center [595, 321] width 180 height 19
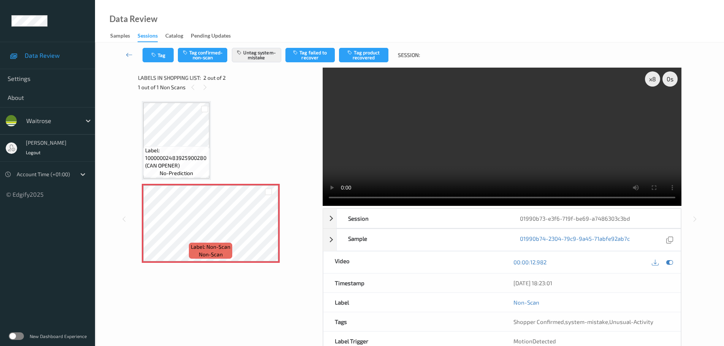
click at [562, 322] on span "Shopper Confirmed" at bounding box center [538, 321] width 51 height 7
drag, startPoint x: 562, startPoint y: 324, endPoint x: 655, endPoint y: 325, distance: 93.4
click at [651, 326] on div "Shopper Confirmed , system-mistake , Unusual-Activity" at bounding box center [591, 321] width 179 height 19
click at [660, 324] on div "Shopper Confirmed , system-mistake , Unusual-Activity" at bounding box center [591, 322] width 156 height 8
drag, startPoint x: 662, startPoint y: 320, endPoint x: 559, endPoint y: 330, distance: 103.4
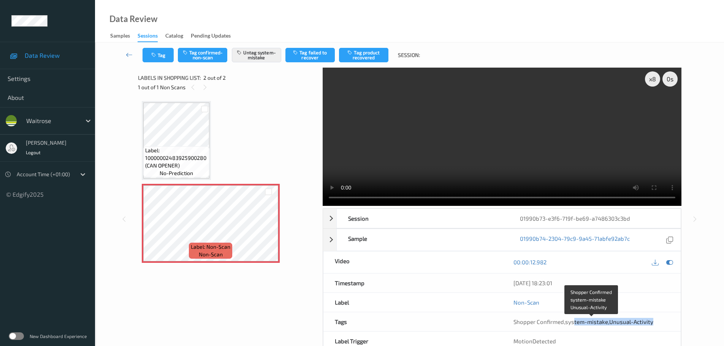
click at [573, 324] on div "Shopper Confirmed , system-mistake , Unusual-Activity" at bounding box center [591, 322] width 156 height 8
